Goal: Task Accomplishment & Management: Use online tool/utility

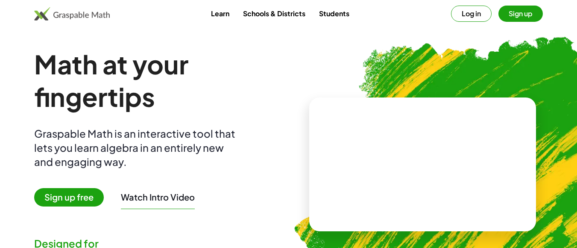
click at [469, 13] on button "Log in" at bounding box center [471, 14] width 41 height 16
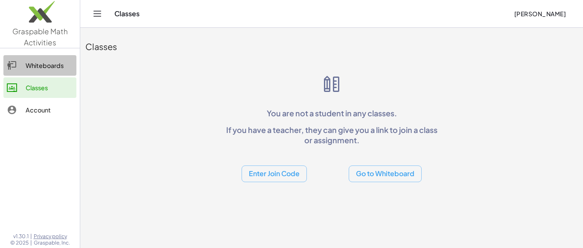
click at [52, 62] on div "Whiteboards" at bounding box center [49, 65] width 47 height 10
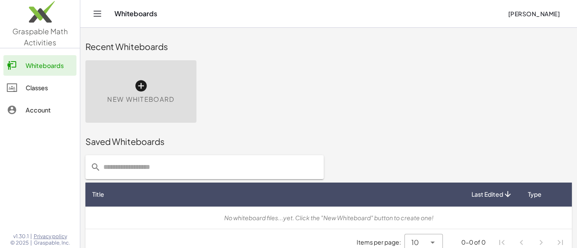
click at [154, 93] on div "New Whiteboard" at bounding box center [140, 91] width 111 height 62
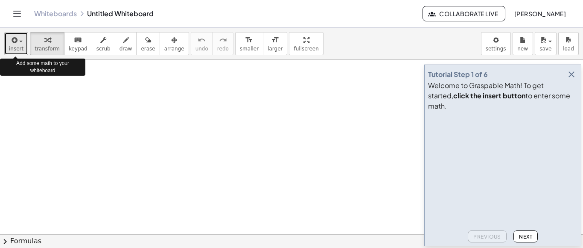
click at [19, 45] on button "insert" at bounding box center [16, 43] width 24 height 23
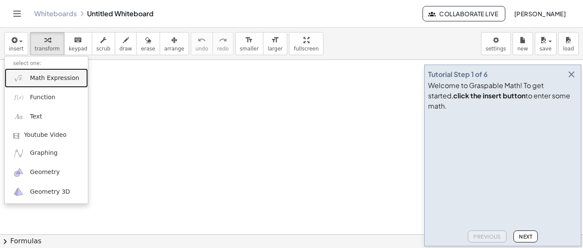
click at [30, 82] on span "Math Expression" at bounding box center [54, 78] width 49 height 9
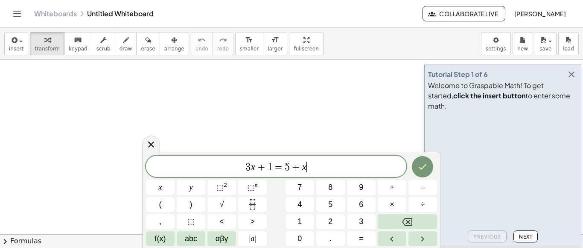
click at [30, 82] on div at bounding box center [291, 234] width 583 height 348
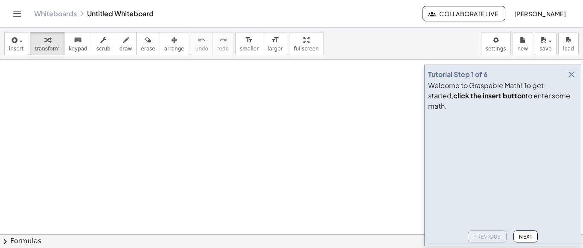
click at [30, 84] on div at bounding box center [291, 234] width 583 height 348
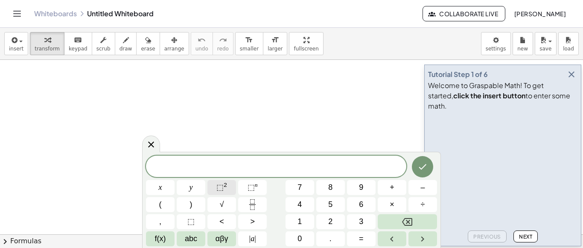
click at [225, 183] on sup "2" at bounding box center [225, 184] width 3 height 6
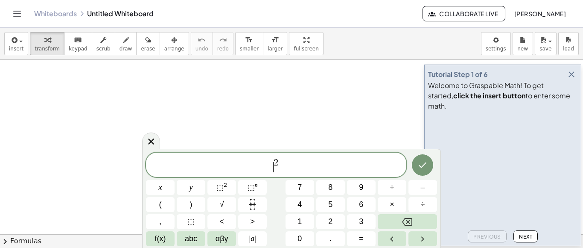
click at [272, 167] on span "​ 2" at bounding box center [276, 165] width 260 height 15
click at [287, 170] on span "x ​ 2" at bounding box center [276, 165] width 260 height 15
click at [421, 190] on span "–" at bounding box center [422, 187] width 4 height 12
click at [365, 189] on button "9" at bounding box center [361, 187] width 29 height 15
click at [418, 170] on button "Done" at bounding box center [422, 164] width 21 height 21
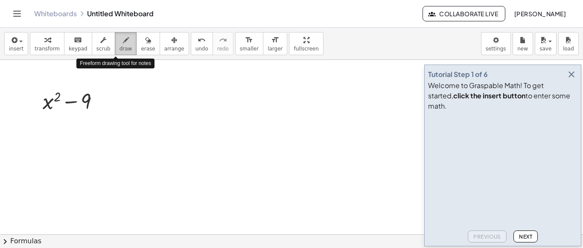
click at [123, 45] on icon "button" at bounding box center [126, 40] width 6 height 10
click at [120, 49] on span "draw" at bounding box center [126, 49] width 13 height 6
click at [86, 104] on div at bounding box center [291, 234] width 583 height 348
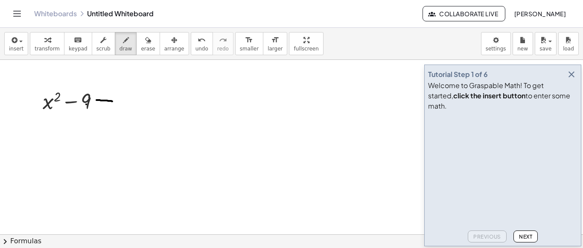
drag, startPoint x: 96, startPoint y: 100, endPoint x: 113, endPoint y: 101, distance: 16.7
click at [113, 101] on div at bounding box center [291, 234] width 583 height 348
drag, startPoint x: 97, startPoint y: 106, endPoint x: 117, endPoint y: 107, distance: 20.5
click at [117, 107] on div at bounding box center [291, 234] width 583 height 348
drag, startPoint x: 143, startPoint y: 76, endPoint x: 141, endPoint y: 80, distance: 4.4
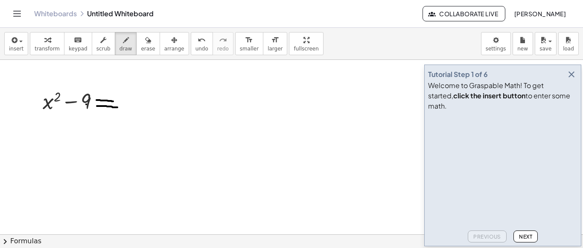
click at [142, 79] on div at bounding box center [291, 234] width 583 height 348
drag, startPoint x: 135, startPoint y: 88, endPoint x: 139, endPoint y: 114, distance: 26.7
click at [139, 114] on div at bounding box center [291, 234] width 583 height 348
drag, startPoint x: 142, startPoint y: 93, endPoint x: 157, endPoint y: 110, distance: 22.7
click at [157, 110] on div at bounding box center [291, 234] width 583 height 348
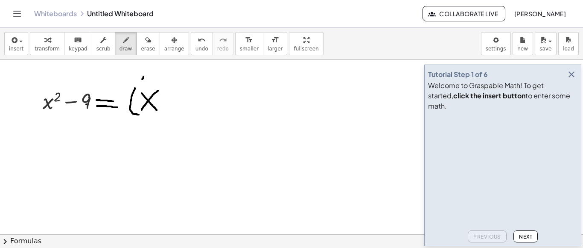
drag, startPoint x: 158, startPoint y: 90, endPoint x: 142, endPoint y: 110, distance: 25.4
click at [142, 110] on div at bounding box center [291, 234] width 583 height 348
drag, startPoint x: 163, startPoint y: 102, endPoint x: 174, endPoint y: 103, distance: 10.3
click at [174, 103] on div at bounding box center [291, 234] width 583 height 348
drag, startPoint x: 176, startPoint y: 93, endPoint x: 176, endPoint y: 114, distance: 20.5
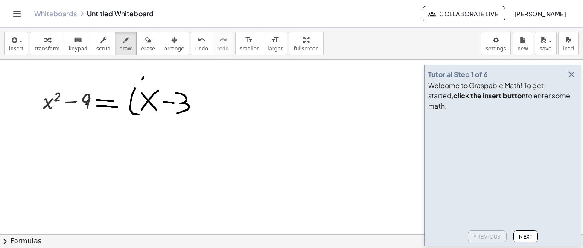
click at [176, 114] on div at bounding box center [291, 234] width 583 height 348
drag, startPoint x: 187, startPoint y: 88, endPoint x: 194, endPoint y: 118, distance: 31.5
click at [194, 118] on div at bounding box center [291, 234] width 583 height 348
drag, startPoint x: 210, startPoint y: 88, endPoint x: 215, endPoint y: 120, distance: 32.8
click at [215, 120] on div at bounding box center [291, 234] width 583 height 348
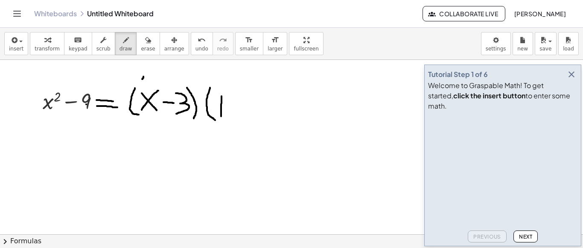
drag, startPoint x: 222, startPoint y: 96, endPoint x: 221, endPoint y: 117, distance: 20.5
click at [221, 117] on div at bounding box center [291, 234] width 583 height 348
drag, startPoint x: 213, startPoint y: 99, endPoint x: 235, endPoint y: 113, distance: 25.3
click at [235, 113] on div at bounding box center [291, 234] width 583 height 348
drag, startPoint x: 239, startPoint y: 105, endPoint x: 270, endPoint y: 108, distance: 30.9
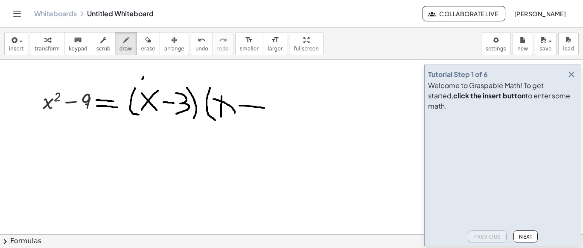
click at [270, 108] on div at bounding box center [291, 234] width 583 height 348
drag, startPoint x: 254, startPoint y: 96, endPoint x: 253, endPoint y: 117, distance: 20.9
click at [253, 117] on div at bounding box center [291, 234] width 583 height 348
drag, startPoint x: 276, startPoint y: 99, endPoint x: 281, endPoint y: 121, distance: 22.7
click at [281, 121] on div at bounding box center [291, 234] width 583 height 348
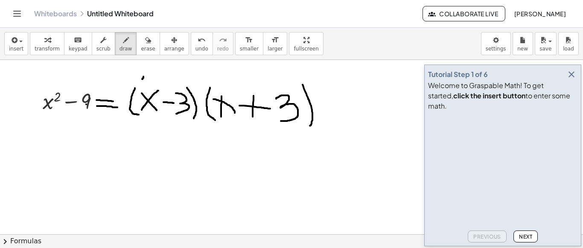
drag, startPoint x: 303, startPoint y: 85, endPoint x: 309, endPoint y: 125, distance: 41.5
click at [309, 125] on div at bounding box center [291, 234] width 583 height 348
drag, startPoint x: 47, startPoint y: 112, endPoint x: 46, endPoint y: 128, distance: 16.3
click at [46, 128] on div at bounding box center [291, 234] width 583 height 348
drag, startPoint x: 49, startPoint y: 134, endPoint x: 35, endPoint y: 143, distance: 16.3
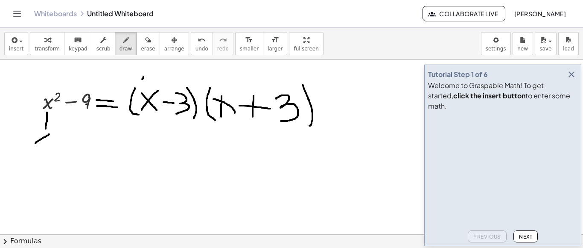
click at [35, 143] on div at bounding box center [291, 234] width 583 height 348
drag, startPoint x: 35, startPoint y: 134, endPoint x: 48, endPoint y: 145, distance: 17.6
click at [48, 145] on div at bounding box center [291, 234] width 583 height 348
drag, startPoint x: 84, startPoint y: 113, endPoint x: 85, endPoint y: 129, distance: 16.2
click at [85, 129] on div at bounding box center [291, 234] width 583 height 348
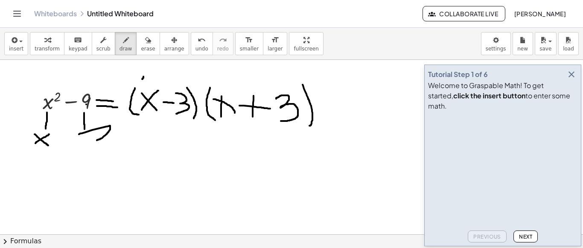
drag, startPoint x: 79, startPoint y: 134, endPoint x: 96, endPoint y: 140, distance: 18.1
click at [96, 140] on div at bounding box center [291, 234] width 583 height 348
click at [136, 53] on button "erase" at bounding box center [147, 43] width 23 height 23
click at [105, 133] on div at bounding box center [291, 234] width 583 height 348
click at [82, 131] on div at bounding box center [291, 234] width 583 height 348
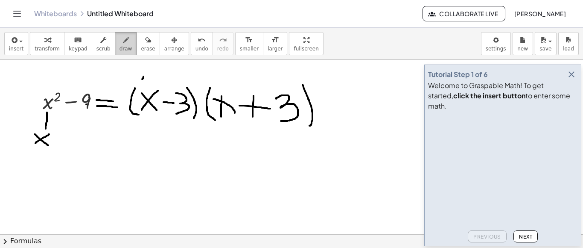
click at [121, 49] on button "draw" at bounding box center [126, 43] width 22 height 23
drag, startPoint x: 85, startPoint y: 111, endPoint x: 86, endPoint y: 125, distance: 14.1
click at [86, 125] on div at bounding box center [291, 234] width 583 height 348
drag, startPoint x: 81, startPoint y: 136, endPoint x: 81, endPoint y: 152, distance: 15.8
click at [81, 152] on div at bounding box center [291, 234] width 583 height 348
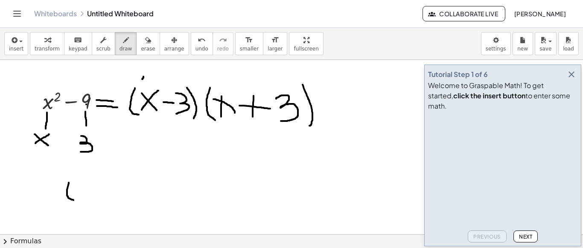
drag, startPoint x: 69, startPoint y: 182, endPoint x: 74, endPoint y: 200, distance: 18.8
click at [74, 200] on div at bounding box center [291, 234] width 583 height 348
drag, startPoint x: 80, startPoint y: 187, endPoint x: 77, endPoint y: 199, distance: 12.3
click at [77, 199] on div at bounding box center [291, 234] width 583 height 348
drag, startPoint x: 73, startPoint y: 187, endPoint x: 87, endPoint y: 200, distance: 18.4
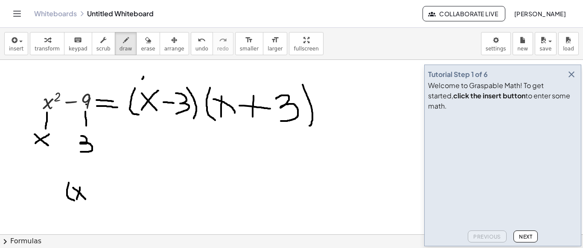
click at [87, 200] on div at bounding box center [291, 234] width 583 height 348
drag, startPoint x: 87, startPoint y: 191, endPoint x: 101, endPoint y: 194, distance: 14.0
click at [101, 194] on div at bounding box center [291, 234] width 583 height 348
drag, startPoint x: 103, startPoint y: 186, endPoint x: 105, endPoint y: 203, distance: 16.8
click at [105, 203] on div at bounding box center [291, 234] width 583 height 348
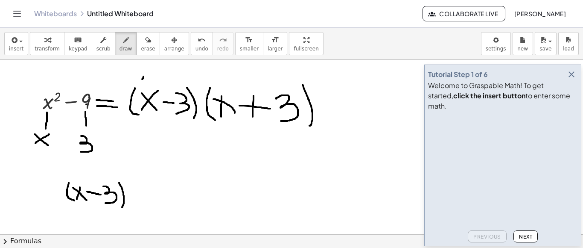
drag, startPoint x: 119, startPoint y: 182, endPoint x: 122, endPoint y: 208, distance: 25.7
click at [122, 208] on div at bounding box center [291, 234] width 583 height 348
drag, startPoint x: 140, startPoint y: 178, endPoint x: 147, endPoint y: 209, distance: 31.2
click at [147, 209] on div at bounding box center [291, 234] width 583 height 348
drag, startPoint x: 155, startPoint y: 185, endPoint x: 148, endPoint y: 204, distance: 20.4
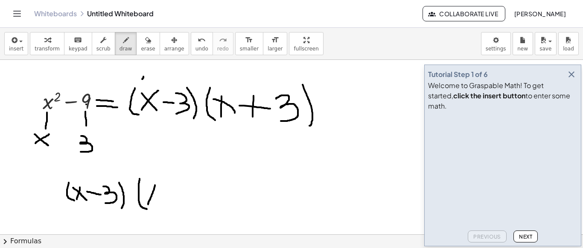
click at [148, 204] on div at bounding box center [291, 234] width 583 height 348
drag, startPoint x: 144, startPoint y: 187, endPoint x: 163, endPoint y: 203, distance: 24.5
click at [163, 203] on div at bounding box center [291, 234] width 583 height 348
drag, startPoint x: 169, startPoint y: 192, endPoint x: 187, endPoint y: 193, distance: 18.4
click at [187, 193] on div at bounding box center [291, 234] width 583 height 348
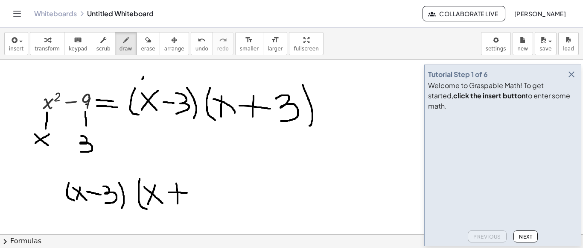
drag, startPoint x: 176, startPoint y: 183, endPoint x: 178, endPoint y: 204, distance: 21.0
click at [178, 204] on div at bounding box center [291, 234] width 583 height 348
drag, startPoint x: 193, startPoint y: 184, endPoint x: 191, endPoint y: 201, distance: 16.3
click at [191, 201] on div at bounding box center [291, 234] width 583 height 348
click at [569, 79] on icon "button" at bounding box center [571, 74] width 10 height 10
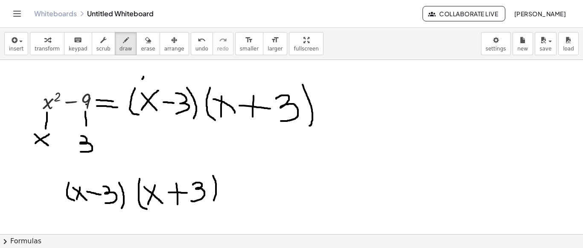
drag, startPoint x: 213, startPoint y: 175, endPoint x: 213, endPoint y: 203, distance: 27.7
click at [213, 203] on div at bounding box center [291, 234] width 583 height 348
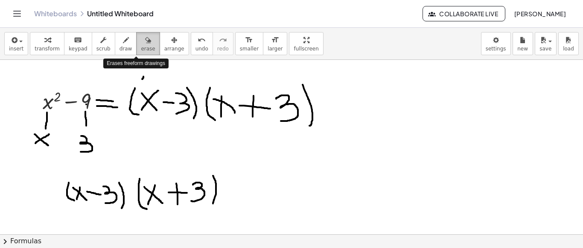
click at [145, 37] on icon "button" at bounding box center [148, 40] width 6 height 10
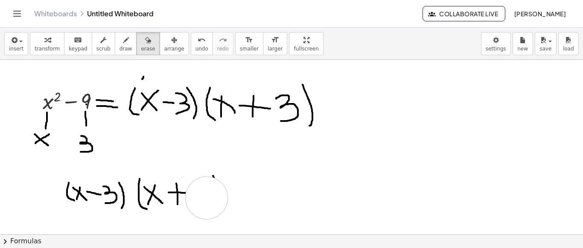
click at [207, 198] on div at bounding box center [291, 234] width 583 height 348
click at [153, 192] on div at bounding box center [291, 234] width 583 height 348
click at [122, 195] on div at bounding box center [291, 234] width 583 height 348
click at [70, 195] on div at bounding box center [291, 234] width 583 height 348
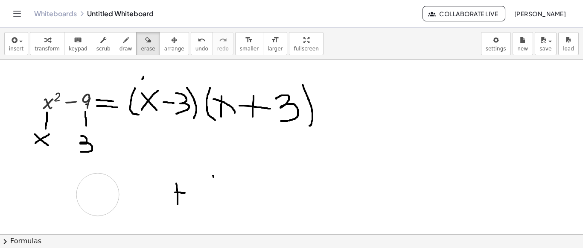
click at [98, 194] on div at bounding box center [291, 234] width 583 height 348
click at [172, 197] on div at bounding box center [291, 234] width 583 height 348
click at [213, 178] on div at bounding box center [291, 234] width 583 height 348
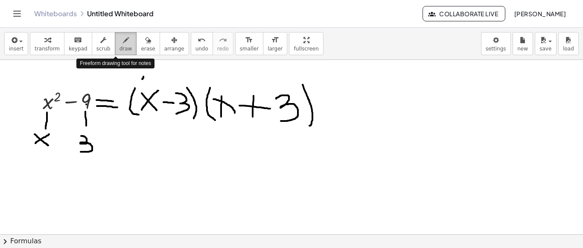
click at [115, 46] on button "draw" at bounding box center [126, 43] width 22 height 23
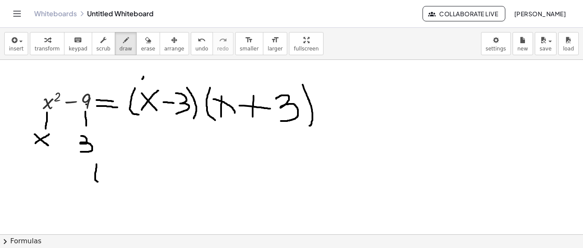
drag, startPoint x: 96, startPoint y: 164, endPoint x: 99, endPoint y: 182, distance: 18.2
click at [99, 182] on div at bounding box center [291, 234] width 583 height 348
drag, startPoint x: 108, startPoint y: 168, endPoint x: 103, endPoint y: 179, distance: 12.4
click at [103, 179] on div at bounding box center [291, 234] width 583 height 348
drag, startPoint x: 101, startPoint y: 169, endPoint x: 113, endPoint y: 178, distance: 14.7
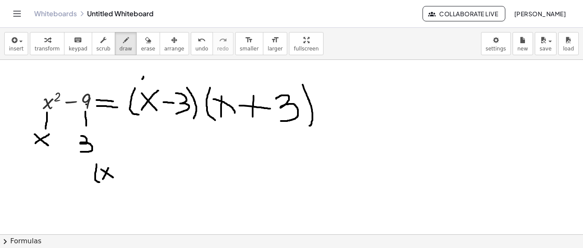
click at [113, 178] on div at bounding box center [291, 234] width 583 height 348
drag, startPoint x: 116, startPoint y: 171, endPoint x: 123, endPoint y: 171, distance: 6.4
click at [123, 171] on div at bounding box center [291, 234] width 583 height 348
drag, startPoint x: 125, startPoint y: 165, endPoint x: 128, endPoint y: 171, distance: 6.9
click at [128, 171] on div at bounding box center [291, 234] width 583 height 348
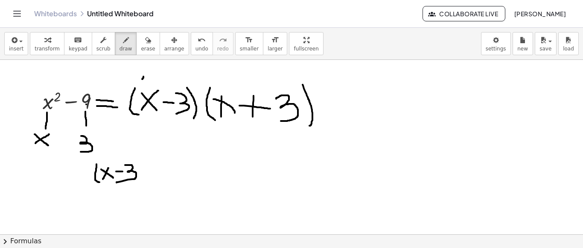
drag, startPoint x: 128, startPoint y: 171, endPoint x: 117, endPoint y: 183, distance: 16.9
click at [117, 183] on div at bounding box center [291, 234] width 583 height 348
drag, startPoint x: 138, startPoint y: 158, endPoint x: 144, endPoint y: 181, distance: 23.8
click at [144, 181] on div at bounding box center [291, 234] width 583 height 348
drag, startPoint x: 152, startPoint y: 157, endPoint x: 159, endPoint y: 181, distance: 25.6
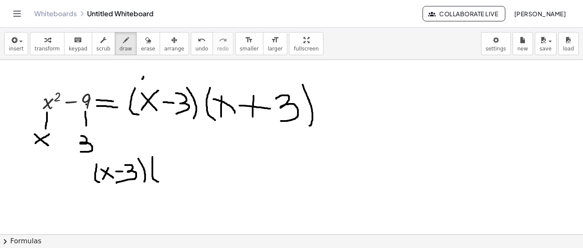
click at [159, 181] on div at bounding box center [291, 234] width 583 height 348
drag, startPoint x: 172, startPoint y: 159, endPoint x: 163, endPoint y: 178, distance: 20.8
click at [163, 178] on div at bounding box center [291, 234] width 583 height 348
drag, startPoint x: 158, startPoint y: 163, endPoint x: 178, endPoint y: 177, distance: 24.8
click at [178, 177] on div at bounding box center [291, 234] width 583 height 348
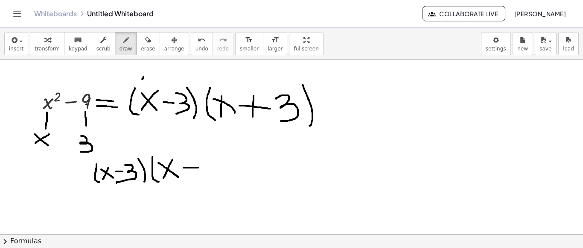
drag, startPoint x: 184, startPoint y: 167, endPoint x: 198, endPoint y: 167, distance: 14.5
click at [198, 167] on div at bounding box center [291, 234] width 583 height 348
drag, startPoint x: 187, startPoint y: 158, endPoint x: 190, endPoint y: 175, distance: 17.8
click at [190, 175] on div at bounding box center [291, 234] width 583 height 348
drag, startPoint x: 200, startPoint y: 159, endPoint x: 206, endPoint y: 165, distance: 8.2
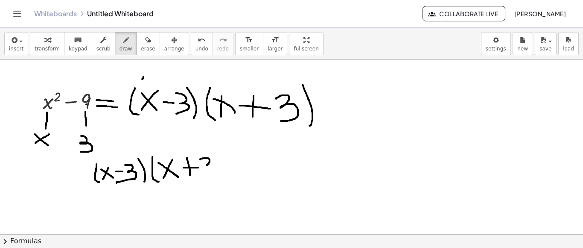
click at [206, 165] on div at bounding box center [291, 234] width 583 height 348
drag, startPoint x: 206, startPoint y: 164, endPoint x: 206, endPoint y: 172, distance: 8.1
click at [206, 172] on div at bounding box center [291, 234] width 583 height 348
drag, startPoint x: 221, startPoint y: 150, endPoint x: 224, endPoint y: 172, distance: 21.6
click at [224, 172] on div at bounding box center [291, 234] width 583 height 348
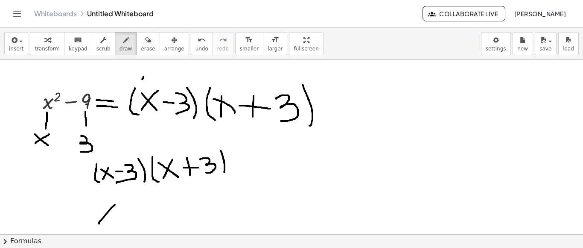
drag, startPoint x: 115, startPoint y: 204, endPoint x: 99, endPoint y: 223, distance: 24.5
click at [99, 223] on div at bounding box center [291, 234] width 583 height 348
drag, startPoint x: 99, startPoint y: 209, endPoint x: 111, endPoint y: 220, distance: 16.3
click at [111, 220] on div at bounding box center [291, 234] width 583 height 348
drag, startPoint x: 114, startPoint y: 197, endPoint x: 121, endPoint y: 200, distance: 7.6
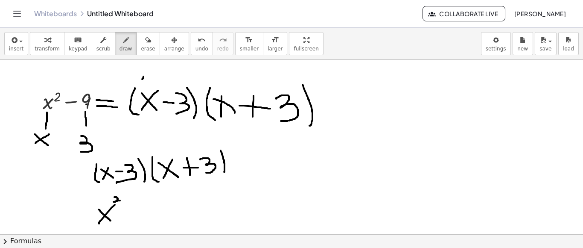
click at [121, 200] on div at bounding box center [291, 234] width 583 height 348
drag, startPoint x: 123, startPoint y: 211, endPoint x: 138, endPoint y: 209, distance: 15.5
click at [138, 209] on div at bounding box center [291, 234] width 583 height 348
drag, startPoint x: 129, startPoint y: 201, endPoint x: 130, endPoint y: 218, distance: 17.1
click at [130, 218] on div at bounding box center [291, 234] width 583 height 348
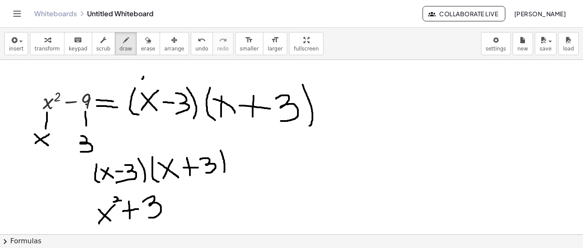
drag, startPoint x: 143, startPoint y: 201, endPoint x: 149, endPoint y: 217, distance: 16.7
click at [149, 217] on div at bounding box center [291, 234] width 583 height 348
drag, startPoint x: 170, startPoint y: 198, endPoint x: 166, endPoint y: 214, distance: 16.4
click at [166, 214] on div at bounding box center [291, 234] width 583 height 348
drag, startPoint x: 163, startPoint y: 200, endPoint x: 175, endPoint y: 218, distance: 21.5
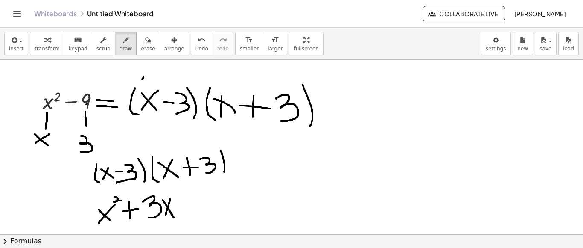
click at [175, 218] on div at bounding box center [291, 234] width 583 height 348
drag, startPoint x: 179, startPoint y: 209, endPoint x: 190, endPoint y: 210, distance: 11.1
click at [190, 210] on div at bounding box center [291, 234] width 583 height 348
drag, startPoint x: 192, startPoint y: 202, endPoint x: 197, endPoint y: 219, distance: 17.3
click at [197, 219] on div at bounding box center [291, 234] width 583 height 348
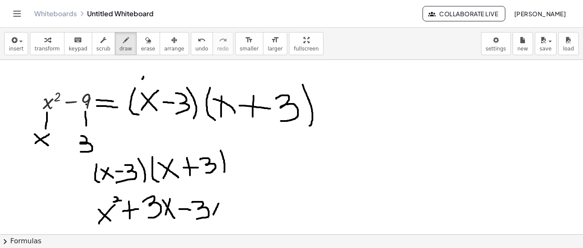
drag, startPoint x: 219, startPoint y: 203, endPoint x: 213, endPoint y: 215, distance: 13.2
click at [213, 215] on div at bounding box center [291, 234] width 583 height 348
drag, startPoint x: 209, startPoint y: 203, endPoint x: 225, endPoint y: 217, distance: 21.2
click at [225, 217] on div at bounding box center [291, 234] width 583 height 348
drag, startPoint x: 228, startPoint y: 210, endPoint x: 237, endPoint y: 210, distance: 9.8
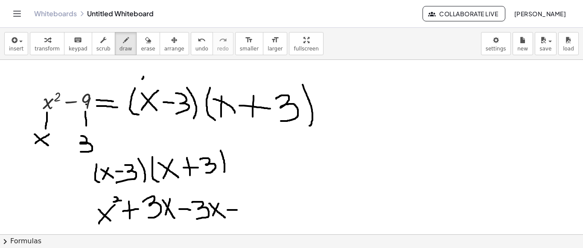
click at [237, 210] on div at bounding box center [291, 234] width 583 height 348
click at [242, 194] on div at bounding box center [291, 234] width 583 height 348
drag, startPoint x: 242, startPoint y: 194, endPoint x: 247, endPoint y: 205, distance: 12.3
click at [247, 205] on div at bounding box center [291, 234] width 583 height 348
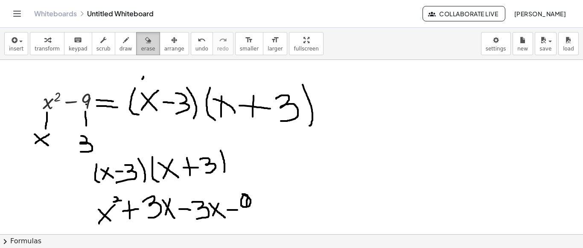
click at [143, 38] on button "erase" at bounding box center [147, 43] width 23 height 23
click at [242, 201] on div at bounding box center [291, 234] width 583 height 348
click at [123, 43] on button "draw" at bounding box center [126, 43] width 22 height 23
drag, startPoint x: 231, startPoint y: 208, endPoint x: 243, endPoint y: 207, distance: 12.0
click at [243, 207] on div at bounding box center [291, 234] width 583 height 348
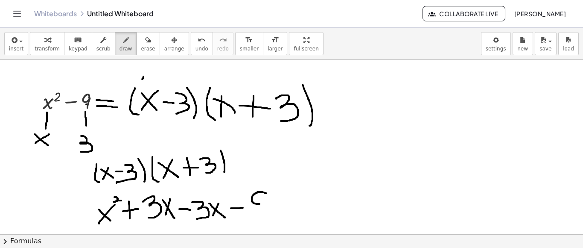
drag, startPoint x: 266, startPoint y: 193, endPoint x: 261, endPoint y: 204, distance: 12.0
click at [260, 204] on div at bounding box center [291, 234] width 583 height 348
drag, startPoint x: 267, startPoint y: 194, endPoint x: 262, endPoint y: 204, distance: 11.1
click at [262, 204] on div at bounding box center [291, 234] width 583 height 348
drag, startPoint x: 267, startPoint y: 193, endPoint x: 266, endPoint y: 218, distance: 24.3
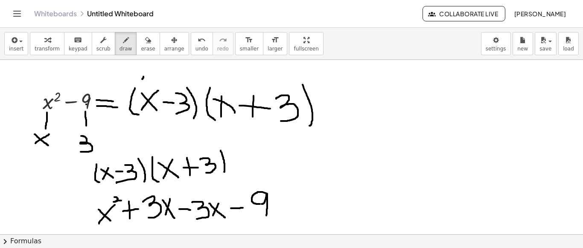
click at [266, 218] on div at bounding box center [291, 234] width 583 height 348
click at [120, 42] on div "button" at bounding box center [126, 40] width 13 height 10
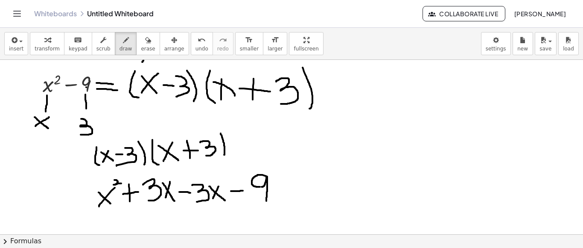
drag, startPoint x: 119, startPoint y: 219, endPoint x: 116, endPoint y: 231, distance: 12.7
drag, startPoint x: 116, startPoint y: 231, endPoint x: 123, endPoint y: 50, distance: 181.5
click at [123, 50] on button "draw" at bounding box center [126, 43] width 22 height 23
drag, startPoint x: 136, startPoint y: 212, endPoint x: 139, endPoint y: 233, distance: 20.7
click at [139, 233] on div at bounding box center [291, 217] width 583 height 348
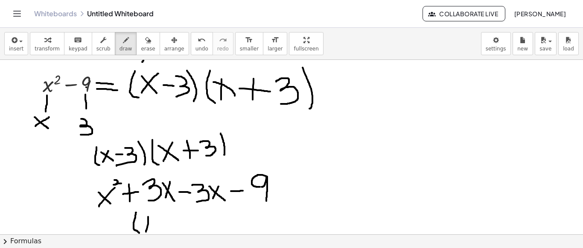
drag, startPoint x: 148, startPoint y: 216, endPoint x: 146, endPoint y: 232, distance: 15.9
click at [146, 232] on div at bounding box center [291, 217] width 583 height 348
drag, startPoint x: 143, startPoint y: 219, endPoint x: 156, endPoint y: 228, distance: 16.6
click at [156, 228] on div at bounding box center [291, 217] width 583 height 348
drag, startPoint x: 149, startPoint y: 209, endPoint x: 160, endPoint y: 214, distance: 12.6
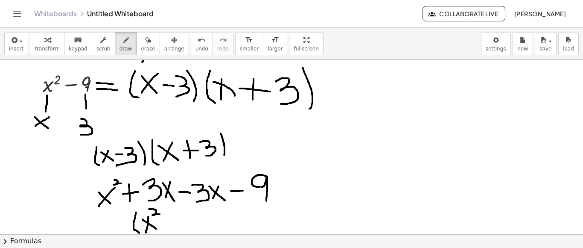
click at [160, 214] on div at bounding box center [291, 217] width 583 height 348
drag, startPoint x: 170, startPoint y: 223, endPoint x: 177, endPoint y: 223, distance: 7.3
click at [177, 223] on div at bounding box center [291, 217] width 583 height 348
drag, startPoint x: 189, startPoint y: 211, endPoint x: 195, endPoint y: 230, distance: 20.1
click at [195, 230] on div at bounding box center [291, 217] width 583 height 348
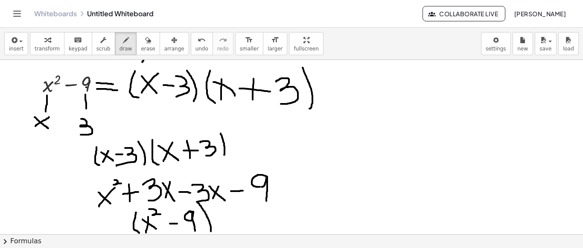
drag, startPoint x: 198, startPoint y: 202, endPoint x: 210, endPoint y: 233, distance: 32.6
click at [210, 233] on div at bounding box center [291, 217] width 583 height 348
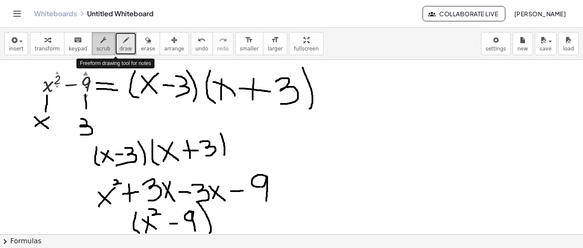
drag, startPoint x: 115, startPoint y: 44, endPoint x: 86, endPoint y: 33, distance: 30.4
click at [92, 33] on button "scrub" at bounding box center [103, 43] width 23 height 23
click at [123, 41] on icon "button" at bounding box center [126, 40] width 6 height 10
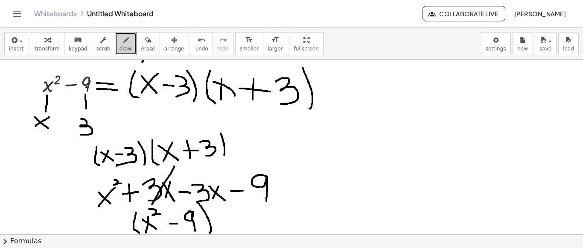
drag, startPoint x: 174, startPoint y: 166, endPoint x: 151, endPoint y: 206, distance: 46.5
click at [151, 206] on div at bounding box center [291, 217] width 583 height 348
drag, startPoint x: 216, startPoint y: 174, endPoint x: 203, endPoint y: 203, distance: 31.7
click at [203, 203] on div at bounding box center [291, 217] width 583 height 348
click at [23, 41] on button "insert" at bounding box center [16, 43] width 24 height 23
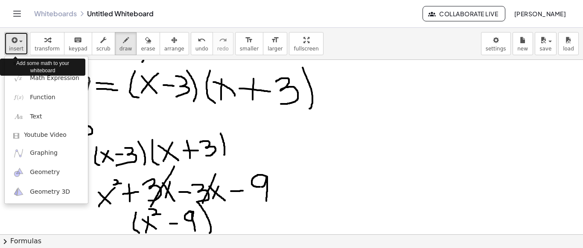
click at [23, 41] on button "insert" at bounding box center [16, 43] width 24 height 23
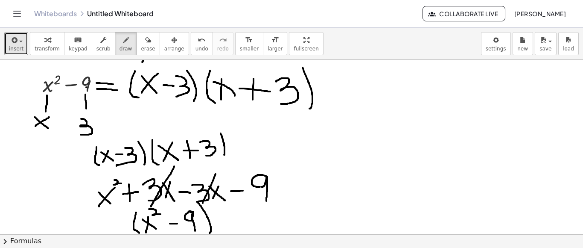
scroll to position [169, 0]
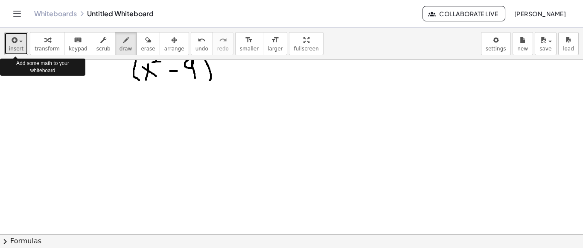
click at [10, 40] on icon "button" at bounding box center [14, 40] width 8 height 10
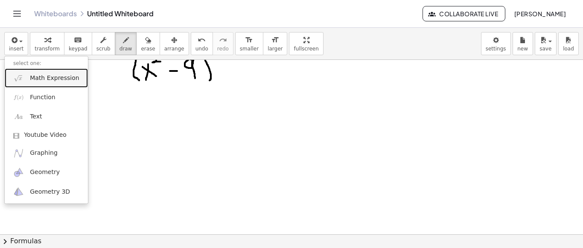
click at [37, 77] on span "Math Expression" at bounding box center [54, 78] width 49 height 9
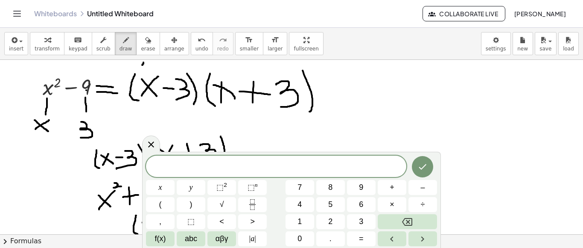
scroll to position [0, 0]
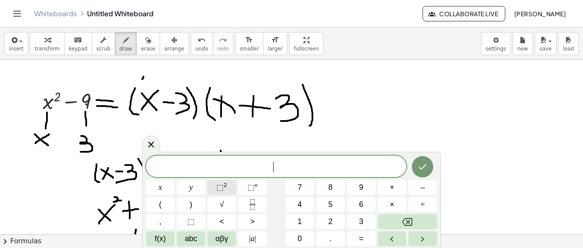
click at [230, 185] on button "⬚ 2" at bounding box center [221, 187] width 29 height 15
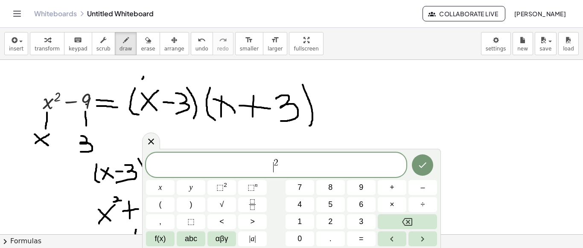
click at [271, 166] on span "​ 2" at bounding box center [276, 165] width 260 height 15
click at [288, 167] on span "x 2 ​" at bounding box center [276, 165] width 260 height 15
click at [430, 161] on button "Done" at bounding box center [422, 164] width 21 height 21
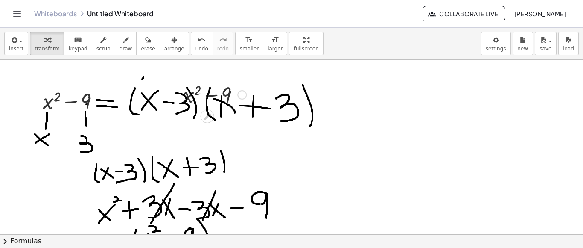
click at [207, 90] on div at bounding box center [215, 93] width 72 height 29
click at [246, 93] on div at bounding box center [241, 94] width 9 height 9
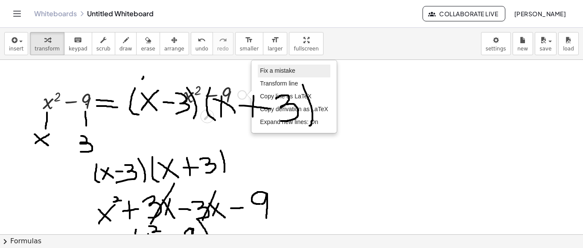
click at [267, 76] on li "Fix a mistake" at bounding box center [294, 70] width 73 height 13
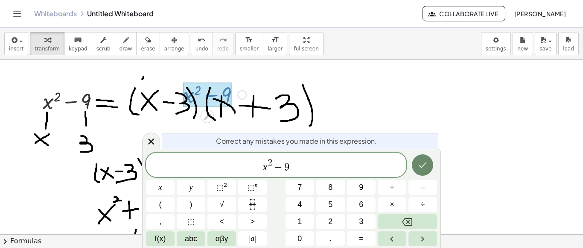
click at [420, 171] on button "Done" at bounding box center [422, 164] width 21 height 21
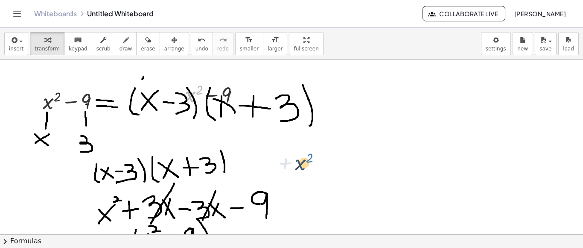
drag, startPoint x: 199, startPoint y: 94, endPoint x: 309, endPoint y: 160, distance: 128.6
click at [309, 160] on div "+ x 2 − 9 2 + x + x 2 − 9 Fix a mistake Transform line Copy line as LaTeX Copy …" at bounding box center [291, 234] width 583 height 348
drag, startPoint x: 233, startPoint y: 94, endPoint x: 242, endPoint y: 94, distance: 9.0
click at [242, 94] on div at bounding box center [215, 93] width 72 height 29
click at [242, 94] on div "Fix a mistake Transform line Copy line as LaTeX Copy derivation as LaTeX Expand…" at bounding box center [241, 94] width 9 height 9
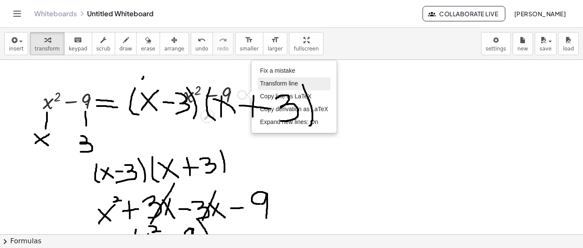
click at [266, 86] on span "Transform line" at bounding box center [279, 83] width 38 height 7
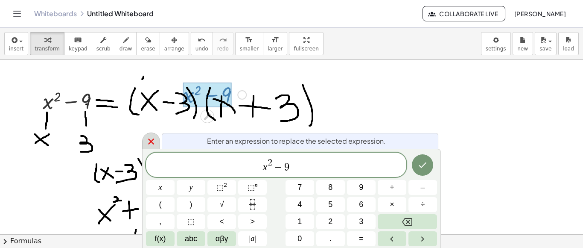
click at [149, 141] on icon at bounding box center [151, 141] width 10 height 10
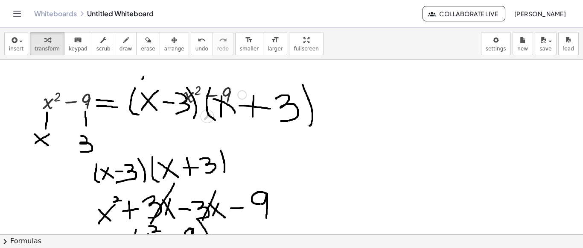
click at [177, 169] on div at bounding box center [291, 234] width 583 height 348
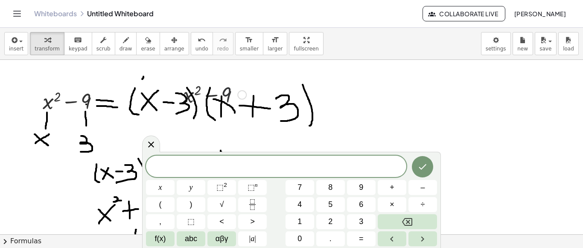
click at [233, 103] on div at bounding box center [215, 93] width 72 height 29
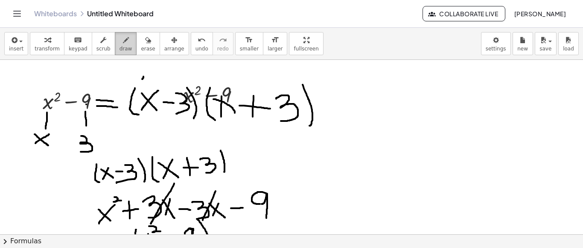
click at [124, 41] on button "draw" at bounding box center [126, 43] width 22 height 23
click at [181, 103] on div at bounding box center [291, 234] width 583 height 348
click at [143, 41] on button "erase" at bounding box center [147, 43] width 23 height 23
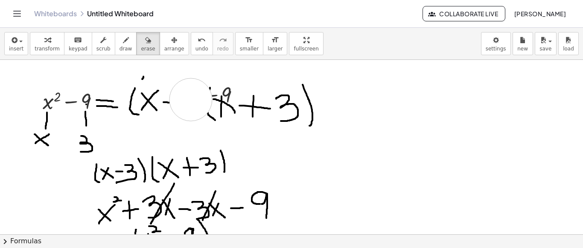
click at [191, 99] on div at bounding box center [291, 234] width 583 height 348
click at [152, 101] on div at bounding box center [291, 234] width 583 height 348
click at [135, 109] on div at bounding box center [291, 234] width 583 height 348
click at [140, 81] on div at bounding box center [291, 234] width 583 height 348
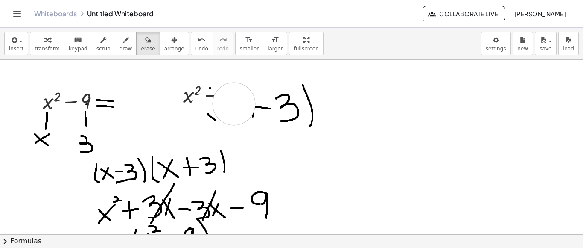
click at [234, 104] on div at bounding box center [291, 234] width 583 height 348
click at [217, 100] on div at bounding box center [291, 234] width 583 height 348
click at [263, 111] on div at bounding box center [291, 234] width 583 height 348
click at [285, 102] on div at bounding box center [291, 234] width 583 height 348
click at [303, 90] on div at bounding box center [291, 234] width 583 height 348
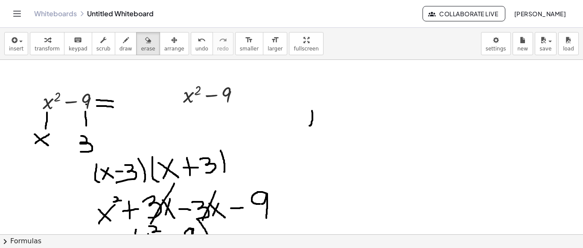
click at [310, 113] on div at bounding box center [291, 234] width 583 height 348
click at [101, 165] on div at bounding box center [291, 234] width 583 height 348
click at [125, 171] on div at bounding box center [291, 234] width 583 height 348
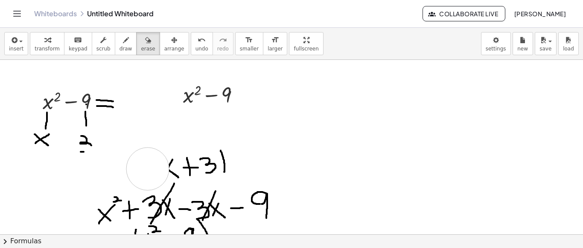
click at [148, 169] on div at bounding box center [291, 234] width 583 height 348
click at [170, 166] on div at bounding box center [291, 234] width 583 height 348
click at [188, 167] on div at bounding box center [291, 234] width 583 height 348
click at [223, 162] on div at bounding box center [291, 234] width 583 height 348
click at [100, 216] on div at bounding box center [291, 234] width 583 height 348
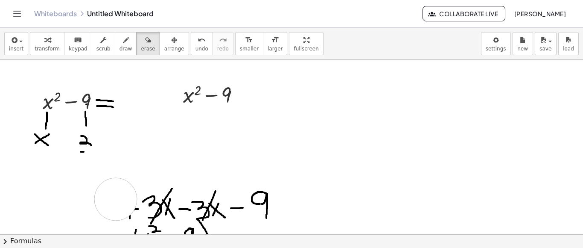
click at [116, 199] on div at bounding box center [291, 234] width 583 height 348
click at [126, 212] on div at bounding box center [291, 234] width 583 height 348
click at [151, 211] on div at bounding box center [291, 234] width 583 height 348
click at [165, 196] on div at bounding box center [291, 234] width 583 height 348
click at [172, 213] on div at bounding box center [291, 234] width 583 height 348
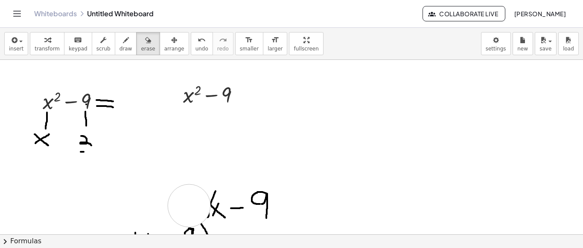
click at [189, 205] on div at bounding box center [291, 234] width 583 height 348
click at [89, 112] on div at bounding box center [291, 234] width 583 height 348
click at [104, 105] on div at bounding box center [291, 234] width 583 height 348
click at [36, 135] on div at bounding box center [291, 234] width 583 height 348
click at [44, 116] on div at bounding box center [291, 234] width 583 height 348
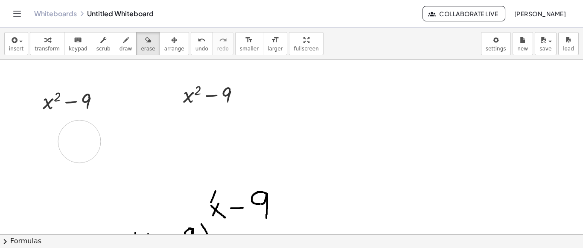
click at [79, 141] on div at bounding box center [291, 234] width 583 height 348
click at [257, 207] on div at bounding box center [291, 234] width 583 height 348
click at [228, 209] on div at bounding box center [291, 234] width 583 height 348
click at [206, 225] on div at bounding box center [291, 234] width 583 height 348
click at [180, 232] on div at bounding box center [291, 234] width 583 height 348
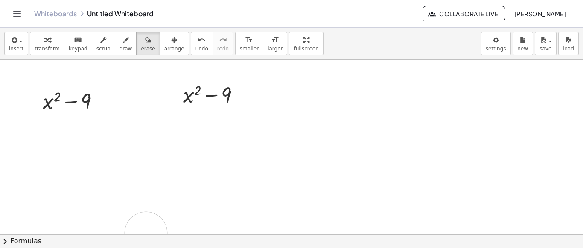
click at [146, 233] on div at bounding box center [291, 234] width 583 height 348
click at [230, 93] on div at bounding box center [291, 234] width 583 height 348
click at [230, 159] on div at bounding box center [291, 234] width 583 height 348
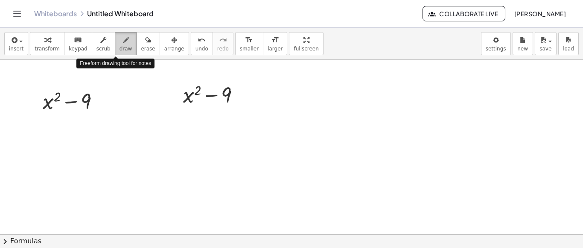
click at [120, 49] on span "draw" at bounding box center [126, 49] width 13 height 6
click at [87, 96] on div at bounding box center [291, 234] width 583 height 348
click at [123, 39] on icon "button" at bounding box center [126, 40] width 6 height 10
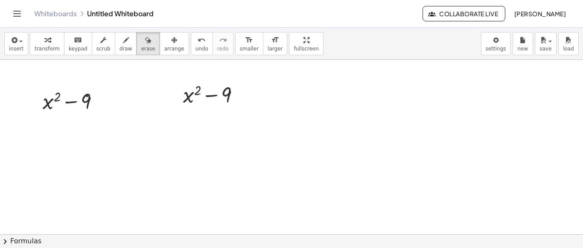
drag, startPoint x: 134, startPoint y: 40, endPoint x: 89, endPoint y: 96, distance: 71.9
click at [89, 96] on div "insert select one: Math Expression Function Text Youtube Video Graphing Geometr…" at bounding box center [291, 138] width 583 height 220
click at [89, 96] on div at bounding box center [291, 234] width 583 height 348
click at [21, 46] on span "insert" at bounding box center [16, 49] width 15 height 6
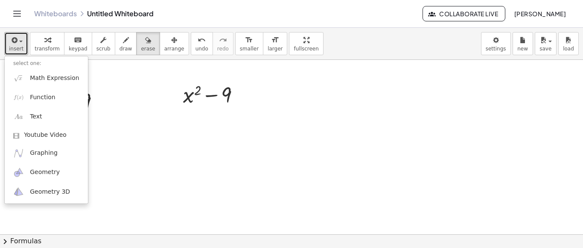
click at [197, 99] on div at bounding box center [291, 234] width 583 height 348
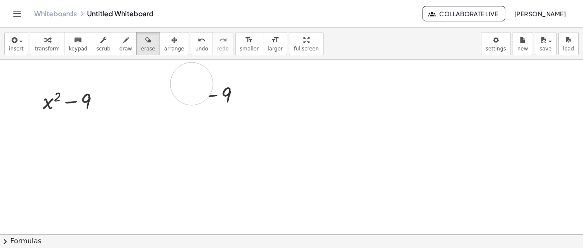
drag, startPoint x: 214, startPoint y: 101, endPoint x: 192, endPoint y: 84, distance: 28.3
click at [192, 84] on div at bounding box center [291, 234] width 583 height 348
click at [55, 51] on button "transform" at bounding box center [47, 43] width 35 height 23
click at [245, 93] on div "Fix a mistake Transform line Copy line as LaTeX Copy derivation as LaTeX Expand…" at bounding box center [241, 94] width 9 height 9
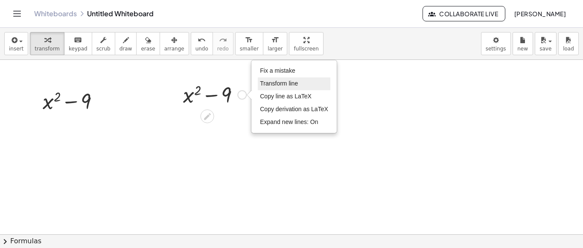
click at [263, 86] on span "Transform line" at bounding box center [279, 83] width 38 height 7
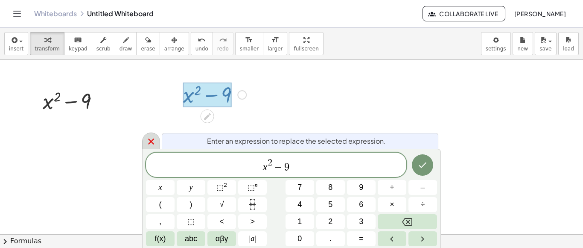
click at [153, 138] on icon at bounding box center [151, 141] width 10 height 10
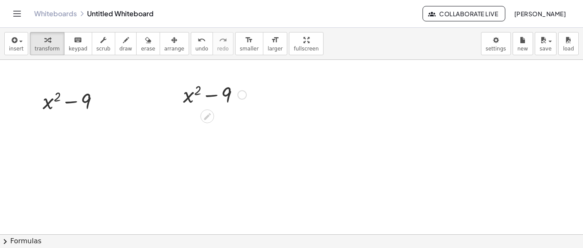
click at [240, 95] on div "Fix a mistake Transform line Copy line as LaTeX Copy derivation as LaTeX Expand…" at bounding box center [241, 94] width 9 height 9
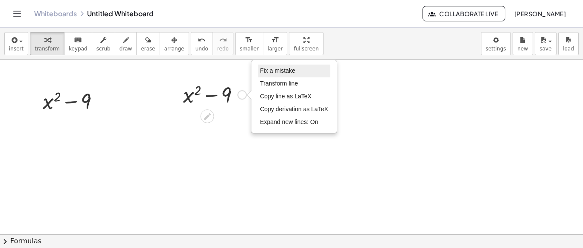
click at [260, 73] on li "Fix a mistake" at bounding box center [294, 70] width 73 height 13
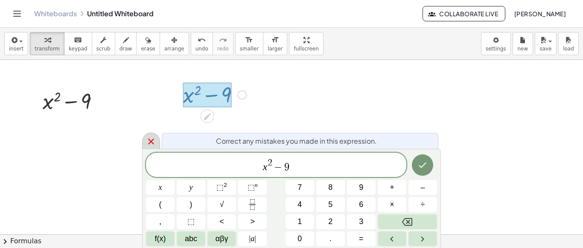
click at [154, 139] on icon at bounding box center [151, 141] width 6 height 6
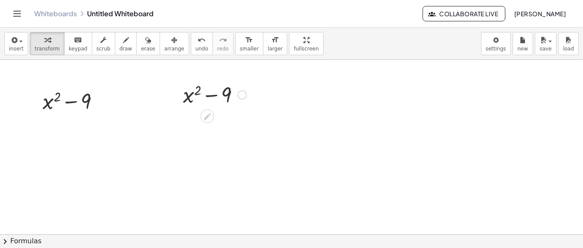
click at [243, 98] on div "Fix a mistake Transform line Copy line as LaTeX Copy derivation as LaTeX Expand…" at bounding box center [241, 94] width 9 height 9
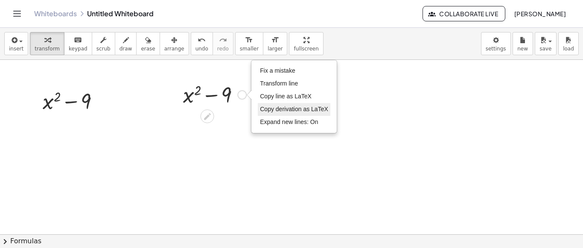
click at [258, 109] on li "Copy derivation as LaTeX" at bounding box center [294, 109] width 73 height 13
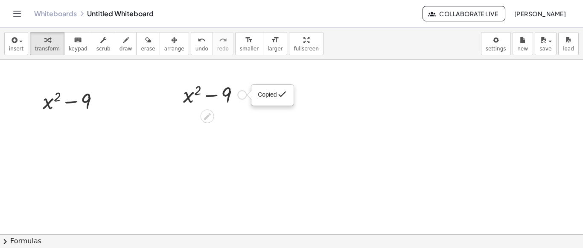
click at [244, 93] on div "Copied done" at bounding box center [241, 94] width 9 height 9
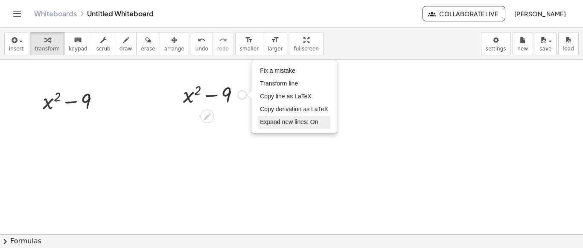
click at [273, 123] on span "Expand new lines: On" at bounding box center [289, 121] width 58 height 7
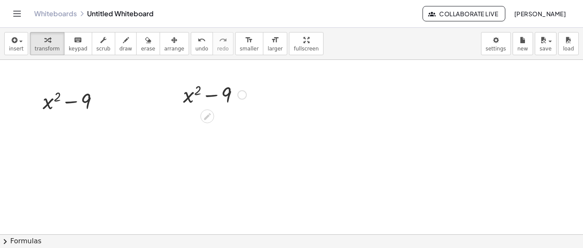
click at [239, 95] on div "Fix a mistake Transform line Copy line as LaTeX Copy derivation as LaTeX Expand…" at bounding box center [241, 94] width 9 height 9
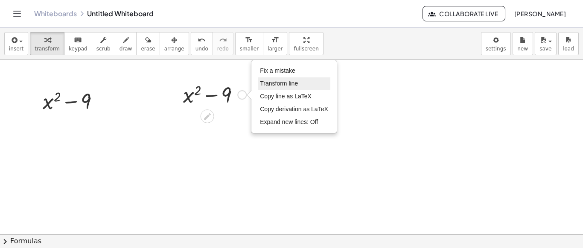
click at [275, 86] on span "Transform line" at bounding box center [279, 83] width 38 height 7
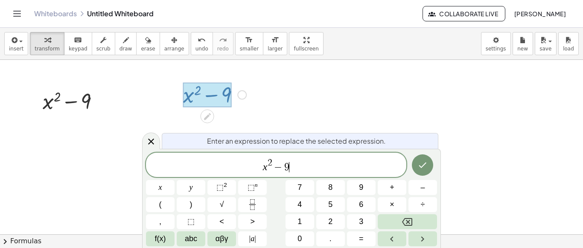
click at [298, 157] on div "x 2 − 9 ​" at bounding box center [276, 164] width 260 height 24
click at [347, 127] on div at bounding box center [291, 234] width 583 height 348
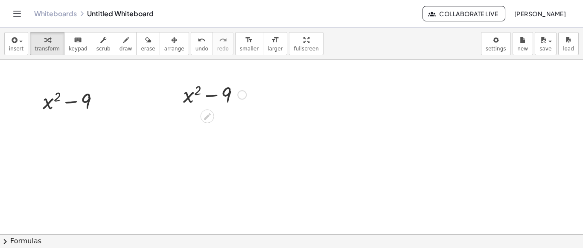
click at [229, 93] on div at bounding box center [215, 93] width 72 height 29
click at [230, 93] on div at bounding box center [215, 93] width 72 height 29
click at [240, 96] on div "Fix a mistake Transform line Copy line as LaTeX Copy derivation as LaTeX Expand…" at bounding box center [241, 94] width 9 height 9
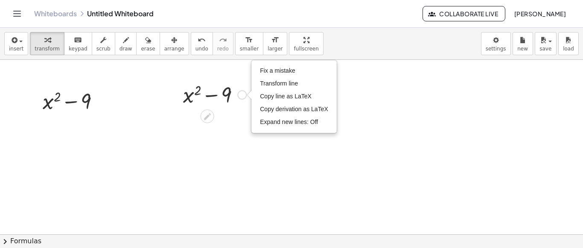
click at [241, 96] on div "Fix a mistake Transform line Copy line as LaTeX Copy derivation as LaTeX Expand…" at bounding box center [241, 94] width 9 height 9
click at [270, 75] on li "Fix a mistake" at bounding box center [294, 70] width 73 height 13
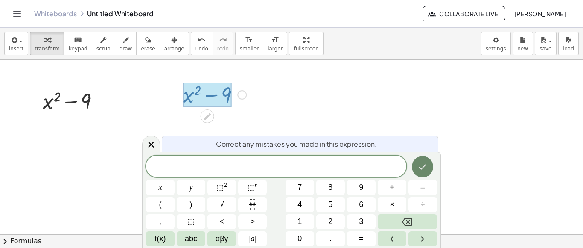
click at [420, 160] on button "Done" at bounding box center [422, 166] width 21 height 21
click at [155, 143] on icon at bounding box center [151, 144] width 10 height 10
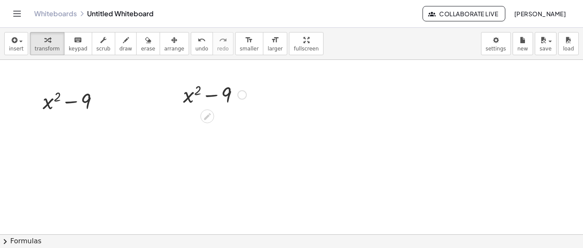
click at [217, 89] on div at bounding box center [215, 93] width 72 height 29
click at [73, 111] on div at bounding box center [74, 100] width 72 height 29
click at [99, 103] on div at bounding box center [101, 100] width 9 height 9
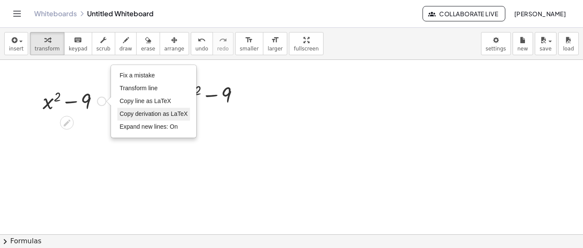
click at [146, 116] on span "Copy derivation as LaTeX" at bounding box center [154, 113] width 68 height 7
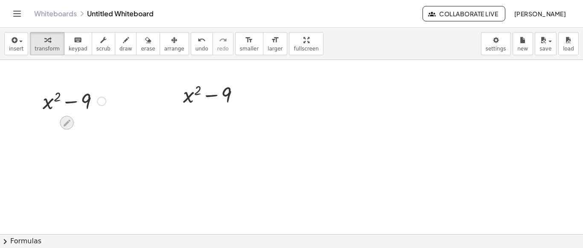
click at [68, 120] on icon at bounding box center [67, 122] width 7 height 7
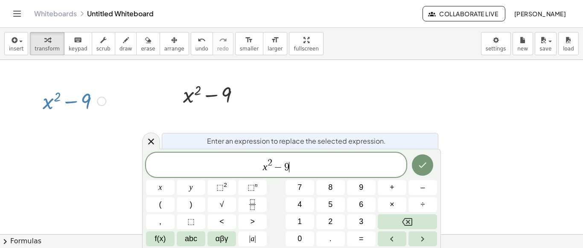
click at [327, 172] on span "x 2 − 9 ​" at bounding box center [276, 165] width 260 height 15
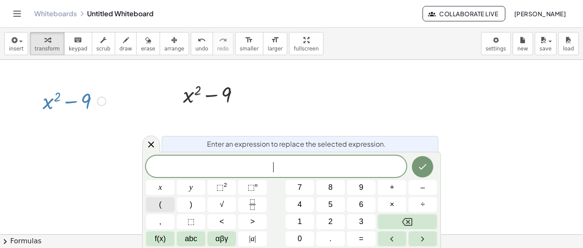
click at [169, 202] on button "(" at bounding box center [160, 204] width 29 height 15
click at [200, 242] on button "abc" at bounding box center [191, 238] width 29 height 15
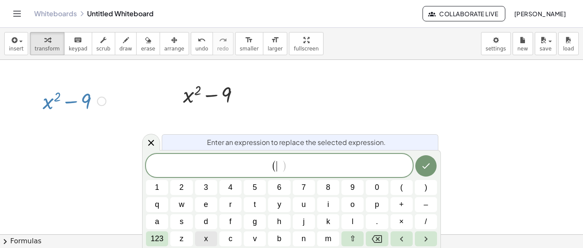
click at [209, 233] on button "x" at bounding box center [206, 238] width 22 height 15
click at [428, 205] on span "–" at bounding box center [426, 204] width 4 height 12
click at [163, 242] on span "123" at bounding box center [157, 239] width 13 height 12
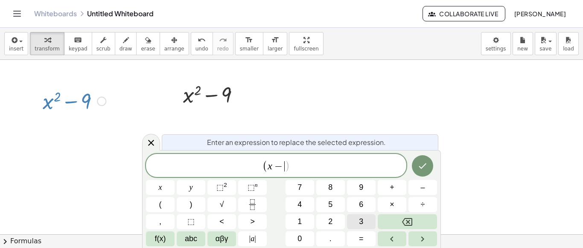
click at [363, 215] on button "3" at bounding box center [361, 221] width 29 height 15
click at [184, 202] on button ")" at bounding box center [191, 204] width 29 height 15
click at [166, 201] on button "(" at bounding box center [160, 204] width 29 height 15
click at [159, 185] on span "x" at bounding box center [160, 187] width 3 height 12
click at [398, 189] on button "+" at bounding box center [392, 187] width 29 height 15
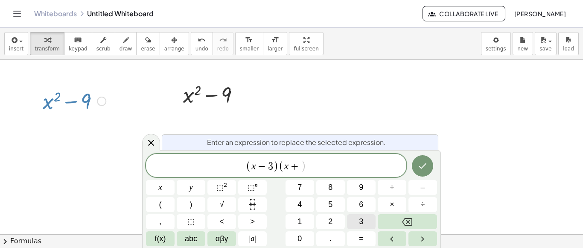
click at [358, 218] on button "3" at bounding box center [361, 221] width 29 height 15
click at [193, 209] on button ")" at bounding box center [191, 204] width 29 height 15
click at [420, 163] on icon "Done" at bounding box center [422, 165] width 10 height 10
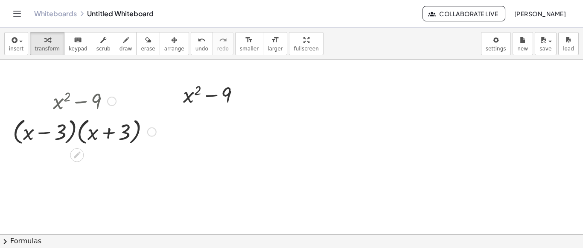
click at [149, 131] on div "Copied done" at bounding box center [151, 131] width 9 height 9
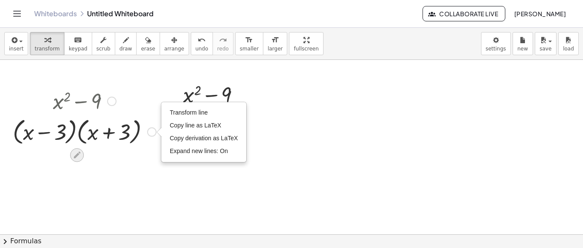
click at [77, 157] on icon at bounding box center [77, 154] width 9 height 9
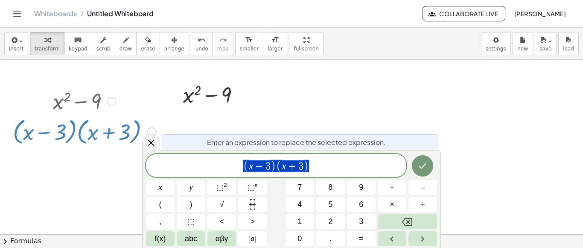
click at [110, 153] on div at bounding box center [291, 234] width 583 height 348
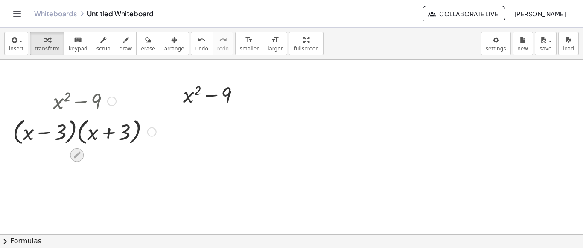
click at [79, 157] on icon at bounding box center [77, 154] width 9 height 9
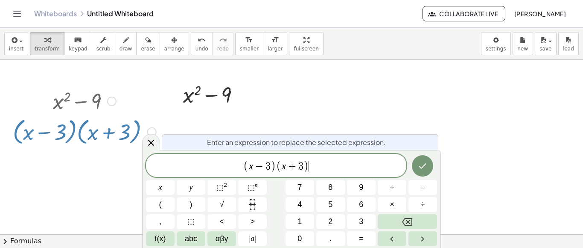
click at [328, 168] on span "( x − 3 ) ( x + 3 ) ​" at bounding box center [276, 166] width 260 height 14
click at [417, 163] on button "Done" at bounding box center [422, 165] width 21 height 21
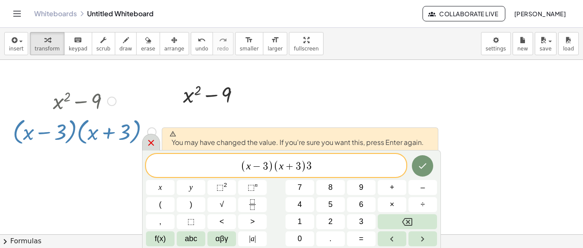
click at [148, 142] on icon at bounding box center [151, 142] width 10 height 10
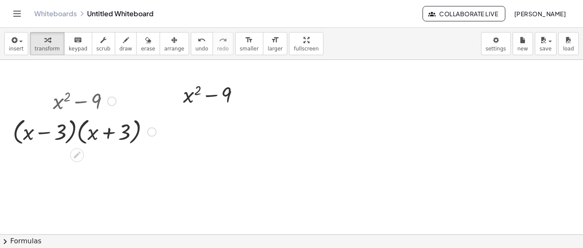
click at [153, 132] on div "Transform line Copy line as LaTeX Copy derivation as LaTeX Expand new lines: On" at bounding box center [151, 131] width 9 height 9
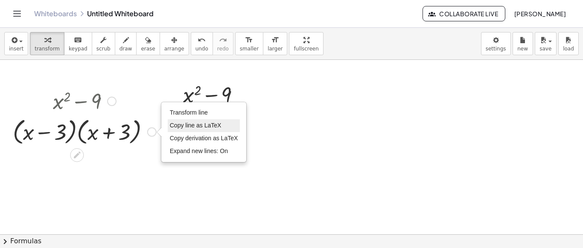
click at [175, 128] on span "Copy line as LaTeX" at bounding box center [196, 125] width 52 height 7
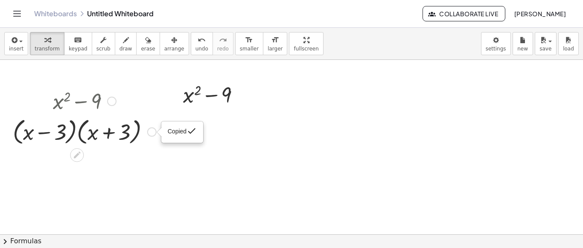
click at [157, 128] on div at bounding box center [159, 131] width 5 height 9
click at [152, 131] on div "Copied done" at bounding box center [151, 131] width 9 height 9
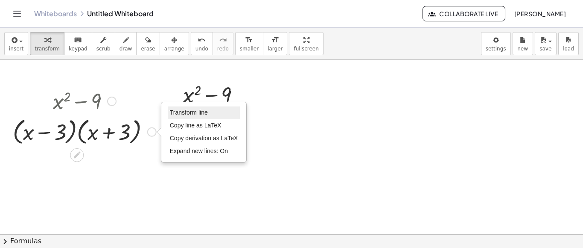
click at [172, 118] on li "Transform line" at bounding box center [204, 112] width 73 height 13
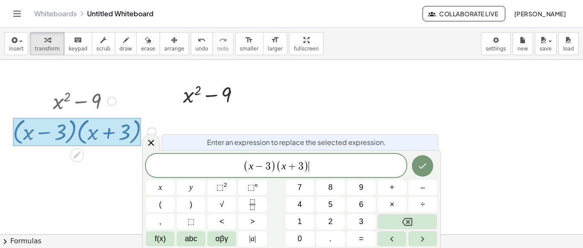
click at [354, 167] on span "( x − 3 ) ( x + 3 ) ​" at bounding box center [276, 166] width 260 height 14
click at [423, 167] on icon "Done" at bounding box center [423, 166] width 8 height 6
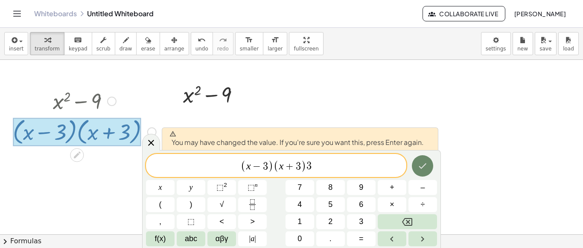
click at [423, 167] on icon "Done" at bounding box center [423, 166] width 8 height 6
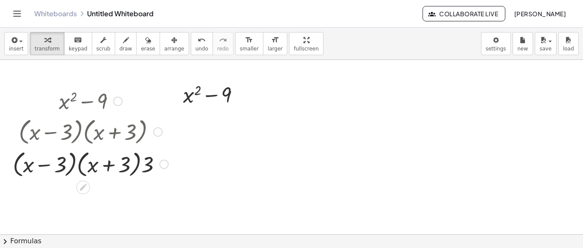
click at [165, 167] on div "Transform line Copy line as LaTeX Copy derivation as LaTeX Expand new lines: On" at bounding box center [163, 163] width 9 height 9
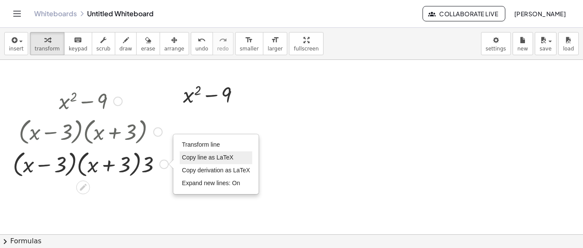
click at [189, 156] on span "Copy line as LaTeX" at bounding box center [208, 157] width 52 height 7
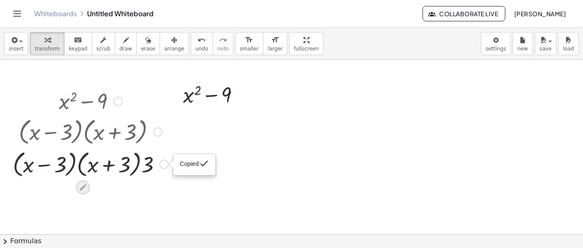
click at [84, 185] on icon at bounding box center [83, 187] width 7 height 7
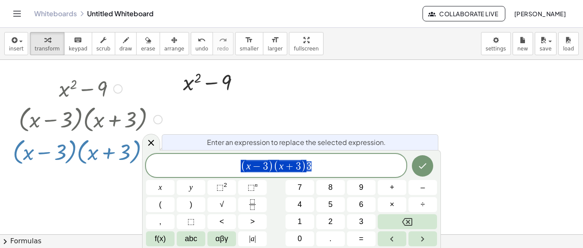
scroll to position [20, 0]
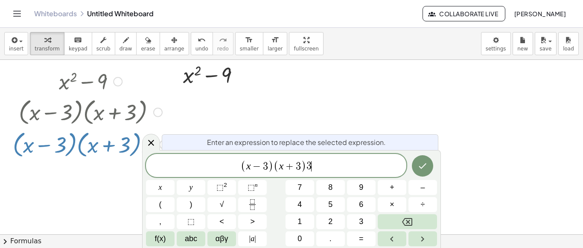
click at [313, 163] on span "( x − 3 ) ( x + 3 ) 3 ​" at bounding box center [276, 166] width 260 height 14
click at [297, 166] on span "+" at bounding box center [292, 166] width 12 height 10
click at [416, 190] on button "–" at bounding box center [422, 187] width 29 height 15
click at [262, 167] on span "−" at bounding box center [260, 166] width 12 height 10
click at [390, 190] on span "+" at bounding box center [392, 187] width 5 height 12
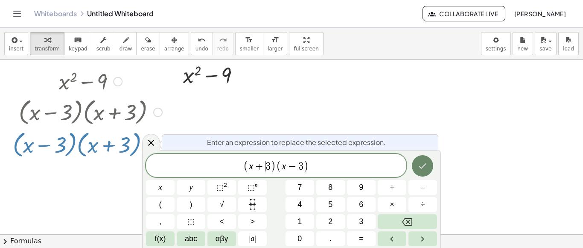
click at [428, 169] on button "Done" at bounding box center [422, 165] width 21 height 21
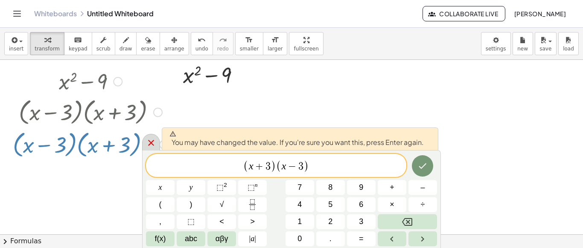
click at [150, 148] on icon at bounding box center [151, 142] width 10 height 10
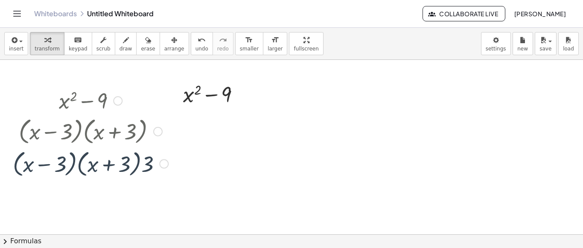
scroll to position [0, 0]
click at [161, 166] on div "Copied done" at bounding box center [163, 163] width 9 height 9
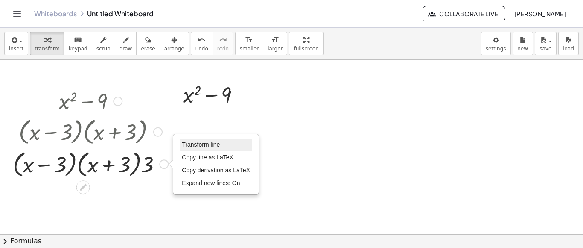
click at [216, 146] on span "Transform line" at bounding box center [201, 144] width 38 height 7
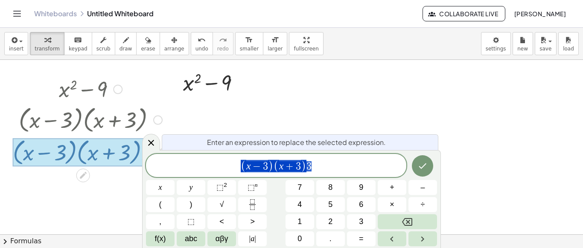
scroll to position [20, 0]
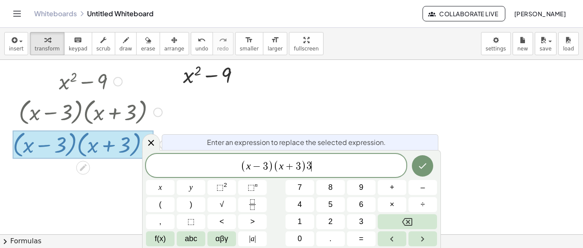
click at [318, 165] on span "( x − 3 ) ( x + 3 ) 3 ​" at bounding box center [276, 166] width 260 height 14
click at [152, 140] on icon at bounding box center [151, 142] width 10 height 10
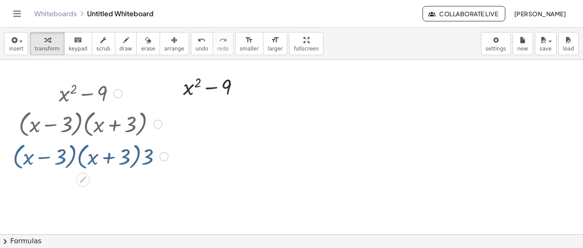
scroll to position [0, 0]
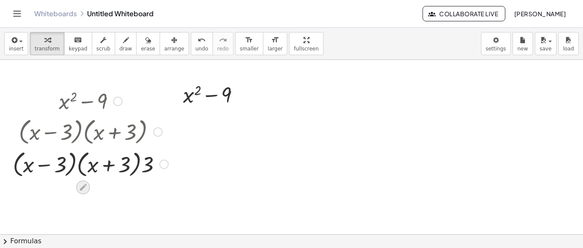
click at [85, 183] on icon at bounding box center [83, 187] width 9 height 9
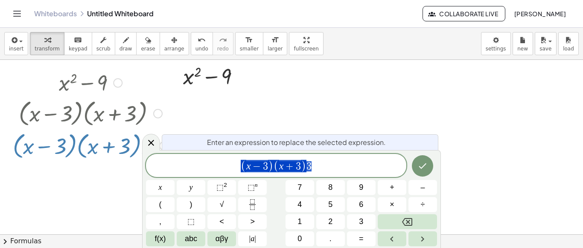
scroll to position [20, 0]
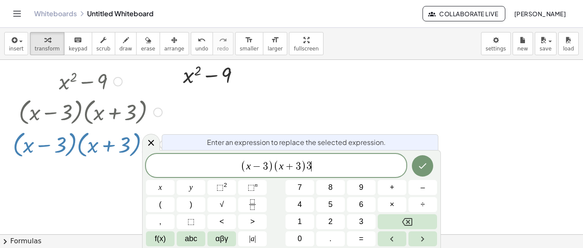
click at [312, 163] on span "( x − 3 ) ( x + 3 ) 3 ​" at bounding box center [276, 166] width 260 height 14
click at [294, 167] on span "+" at bounding box center [289, 166] width 12 height 10
click at [266, 167] on span "3" at bounding box center [265, 166] width 5 height 10
click at [263, 167] on span "x − ​ 3" at bounding box center [257, 166] width 22 height 10
click at [328, 162] on span "( x + ​ 3 ) ( x − 3 ) 3" at bounding box center [276, 166] width 260 height 14
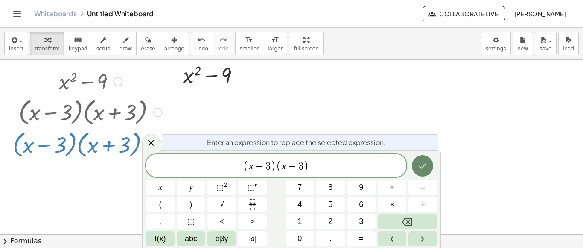
click at [420, 166] on icon "Done" at bounding box center [422, 165] width 10 height 10
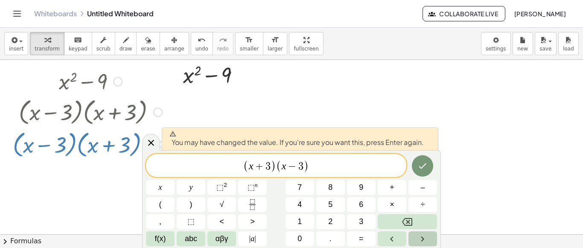
click at [427, 235] on icon "Right arrow" at bounding box center [422, 238] width 10 height 10
click at [152, 146] on icon at bounding box center [151, 142] width 10 height 10
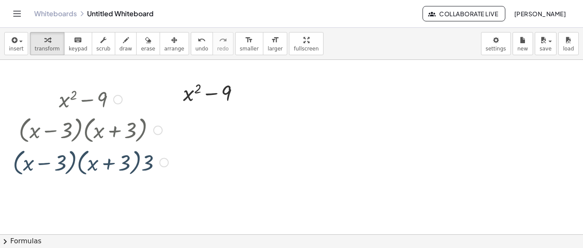
scroll to position [0, 0]
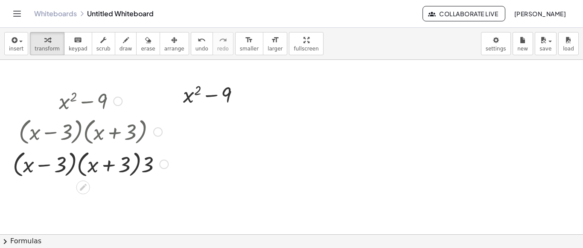
click at [163, 167] on div "Transform line Copy line as LaTeX Copy derivation as LaTeX Expand new lines: On" at bounding box center [163, 163] width 9 height 9
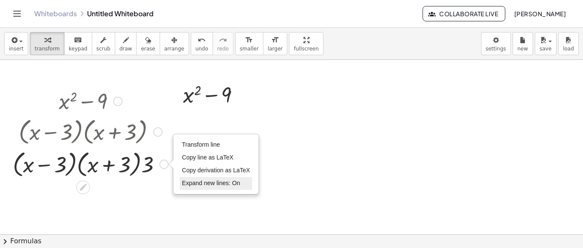
click at [200, 183] on span "Expand new lines: On" at bounding box center [211, 182] width 58 height 7
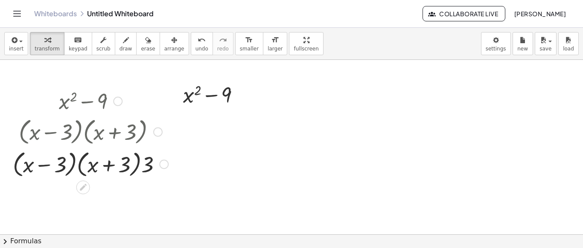
click at [166, 163] on div "Transform line Copy line as LaTeX Copy derivation as LaTeX Expand new lines: On" at bounding box center [163, 163] width 9 height 9
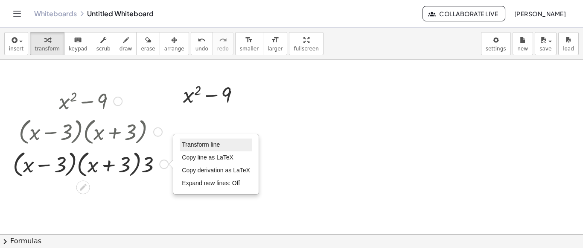
click at [199, 142] on span "Transform line" at bounding box center [201, 144] width 38 height 7
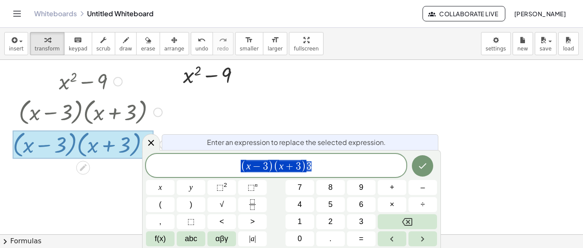
scroll to position [20, 0]
click at [150, 141] on icon at bounding box center [151, 143] width 6 height 6
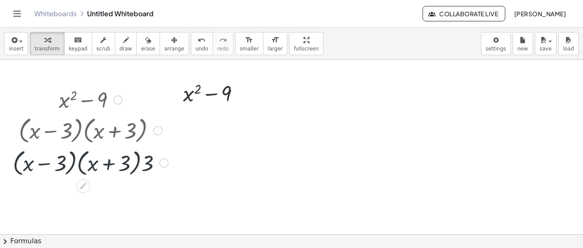
scroll to position [0, 0]
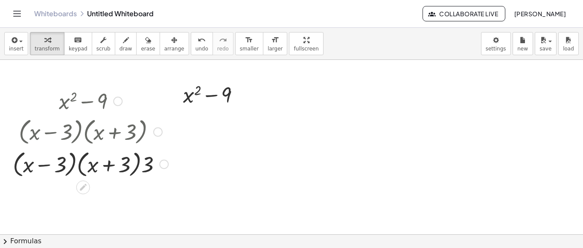
click at [163, 165] on div "Transform line Copy line as LaTeX Copy derivation as LaTeX Expand new lines: Off" at bounding box center [163, 163] width 9 height 9
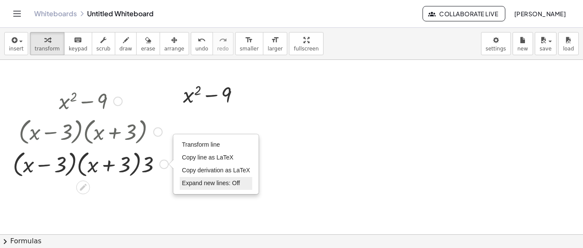
click at [185, 186] on span "Expand new lines: Off" at bounding box center [211, 182] width 58 height 7
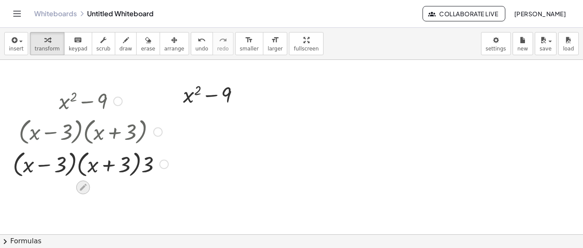
click at [82, 185] on icon at bounding box center [83, 187] width 9 height 9
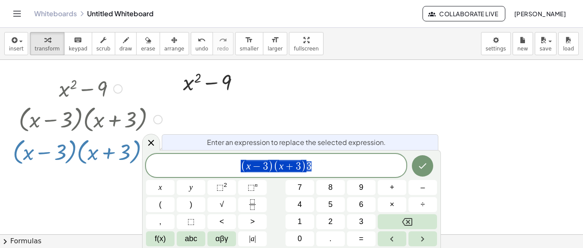
scroll to position [20, 0]
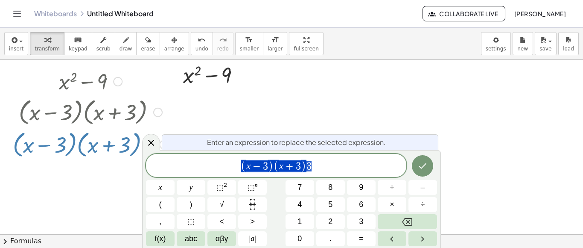
click at [88, 183] on div at bounding box center [291, 214] width 583 height 348
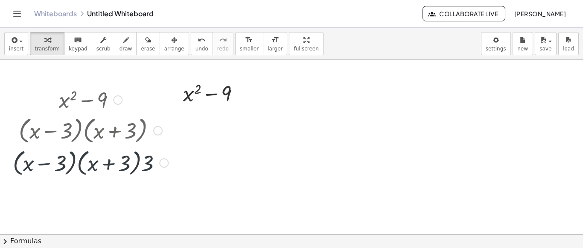
scroll to position [0, 0]
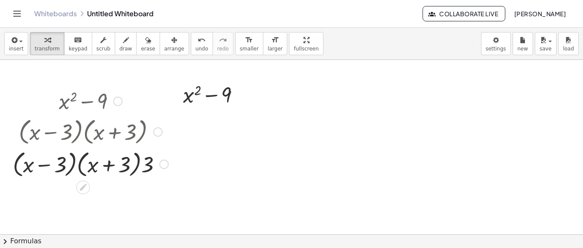
click at [161, 162] on div "Transform line Copy line as LaTeX Copy derivation as LaTeX Expand new lines: Off" at bounding box center [163, 163] width 9 height 9
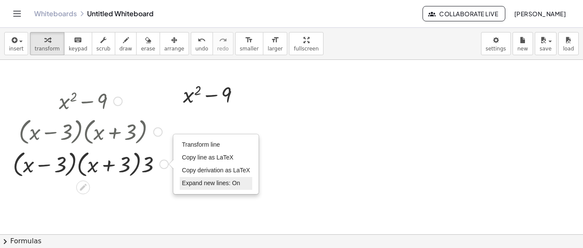
click at [199, 180] on span "Expand new lines: On" at bounding box center [211, 182] width 58 height 7
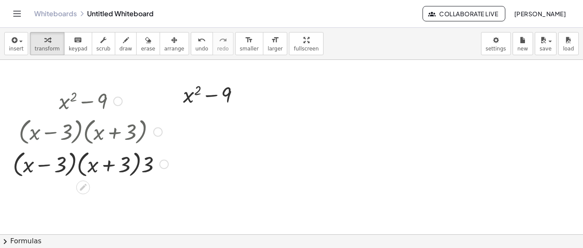
click at [167, 165] on div "Transform line Copy line as LaTeX Copy derivation as LaTeX Expand new lines: On" at bounding box center [163, 163] width 9 height 9
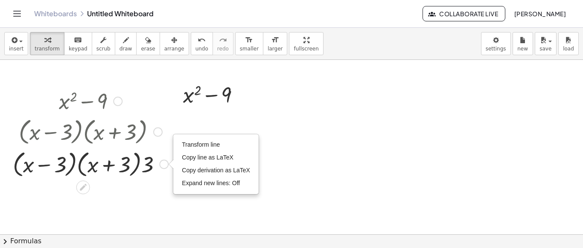
click at [167, 165] on div "Transform line Copy line as LaTeX Copy derivation as LaTeX Expand new lines: Off" at bounding box center [163, 163] width 9 height 9
click at [189, 171] on span "Copy derivation as LaTeX" at bounding box center [216, 169] width 68 height 7
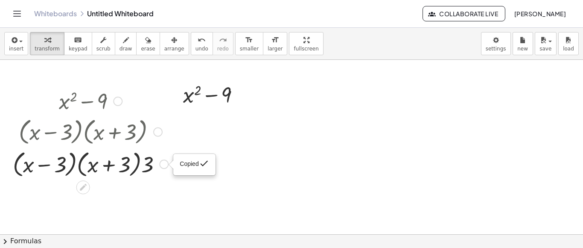
click at [162, 164] on div "Copied done" at bounding box center [163, 163] width 9 height 9
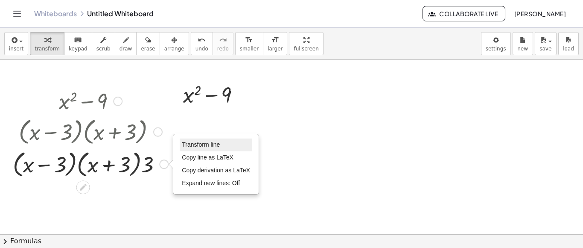
click at [192, 149] on li "Transform line" at bounding box center [216, 144] width 73 height 13
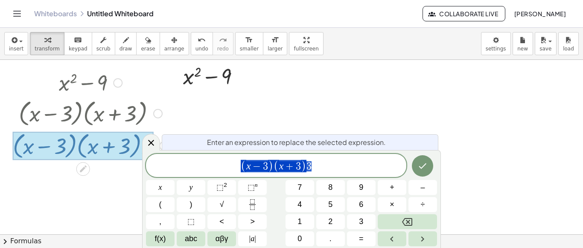
scroll to position [20, 0]
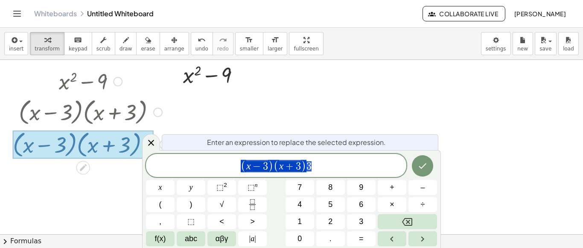
click at [341, 160] on span "( x − 3 ) ( x + 3 ) 3" at bounding box center [276, 166] width 260 height 14
click at [330, 133] on div at bounding box center [291, 214] width 583 height 348
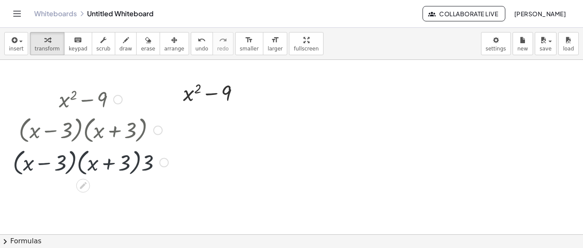
scroll to position [0, 0]
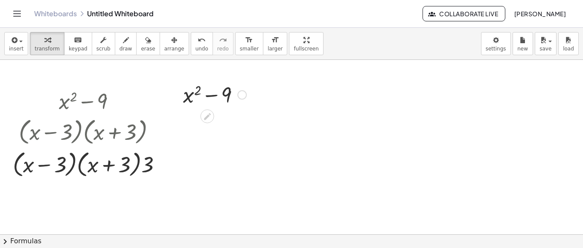
click at [197, 92] on div at bounding box center [215, 93] width 72 height 29
click at [229, 91] on div at bounding box center [215, 93] width 72 height 29
drag, startPoint x: 229, startPoint y: 91, endPoint x: 180, endPoint y: 165, distance: 88.1
click at [210, 118] on icon at bounding box center [207, 116] width 9 height 9
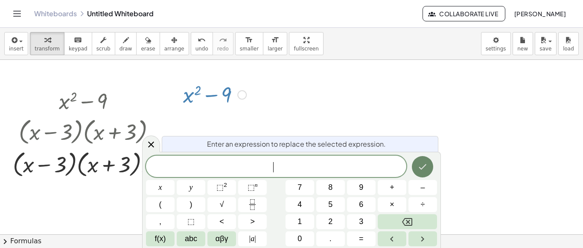
click at [425, 169] on icon "Done" at bounding box center [422, 166] width 10 height 10
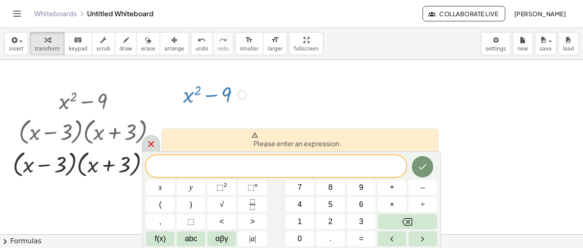
click at [151, 147] on icon at bounding box center [151, 144] width 10 height 10
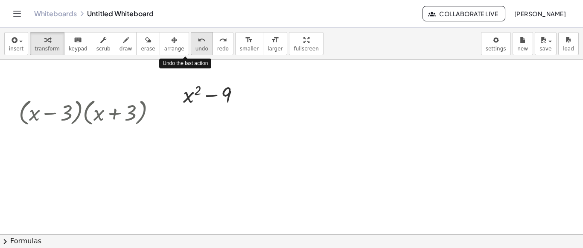
click at [198, 43] on icon "undo" at bounding box center [202, 40] width 8 height 10
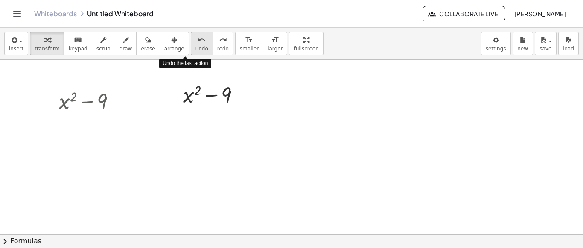
click at [198, 43] on icon "undo" at bounding box center [202, 40] width 8 height 10
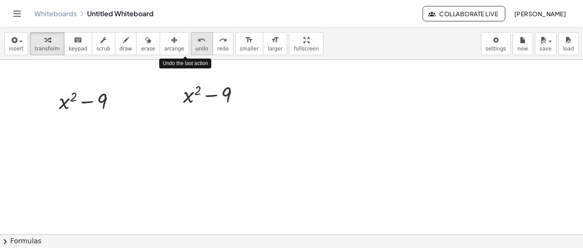
click at [198, 43] on icon "undo" at bounding box center [202, 40] width 8 height 10
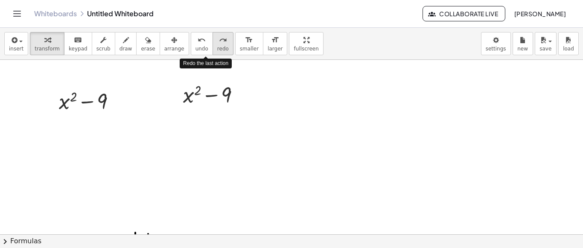
click at [213, 45] on button "redo redo" at bounding box center [223, 43] width 21 height 23
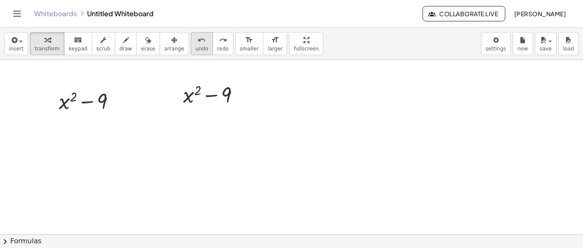
click at [194, 44] on button "undo undo" at bounding box center [202, 43] width 22 height 23
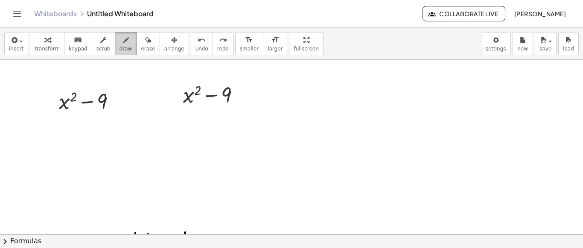
click at [123, 39] on icon "button" at bounding box center [126, 40] width 6 height 10
drag, startPoint x: 65, startPoint y: 129, endPoint x: 51, endPoint y: 139, distance: 16.8
click at [51, 139] on div at bounding box center [291, 234] width 583 height 348
drag, startPoint x: 54, startPoint y: 127, endPoint x: 64, endPoint y: 141, distance: 17.4
click at [64, 141] on div at bounding box center [291, 234] width 583 height 348
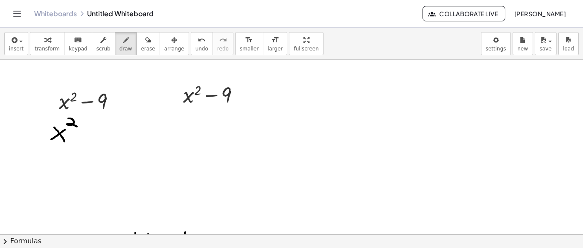
drag, startPoint x: 68, startPoint y: 118, endPoint x: 79, endPoint y: 127, distance: 14.0
click at [79, 127] on div at bounding box center [291, 234] width 583 height 348
drag, startPoint x: 79, startPoint y: 138, endPoint x: 88, endPoint y: 139, distance: 9.0
click at [88, 139] on div at bounding box center [291, 234] width 583 height 348
drag, startPoint x: 103, startPoint y: 127, endPoint x: 102, endPoint y: 138, distance: 11.1
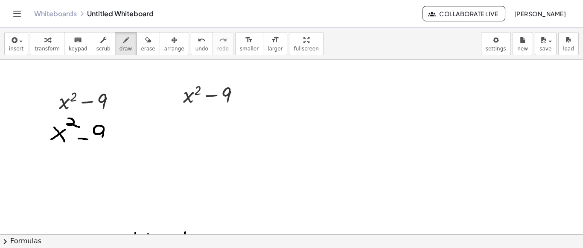
click at [102, 138] on div at bounding box center [291, 234] width 583 height 348
drag, startPoint x: 108, startPoint y: 130, endPoint x: 115, endPoint y: 130, distance: 7.3
click at [115, 130] on div at bounding box center [291, 234] width 583 height 348
drag, startPoint x: 108, startPoint y: 135, endPoint x: 117, endPoint y: 136, distance: 8.2
click at [117, 136] on div at bounding box center [291, 234] width 583 height 348
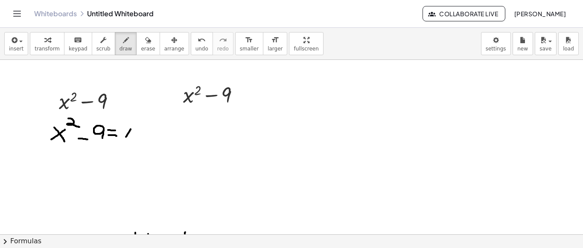
drag, startPoint x: 131, startPoint y: 129, endPoint x: 125, endPoint y: 138, distance: 10.3
click at [125, 138] on div at bounding box center [291, 234] width 583 height 348
drag, startPoint x: 123, startPoint y: 131, endPoint x: 136, endPoint y: 140, distance: 15.9
click at [136, 140] on div at bounding box center [291, 234] width 583 height 348
drag, startPoint x: 131, startPoint y: 121, endPoint x: 137, endPoint y: 122, distance: 6.0
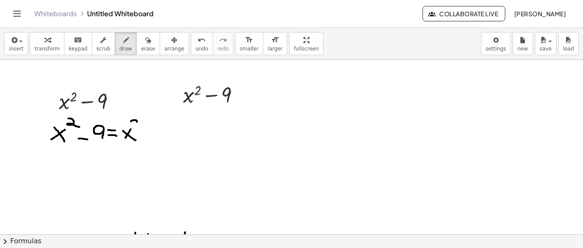
click at [137, 122] on div at bounding box center [291, 234] width 583 height 348
drag, startPoint x: 130, startPoint y: 121, endPoint x: 131, endPoint y: 128, distance: 7.3
click at [131, 128] on div at bounding box center [291, 234] width 583 height 348
drag, startPoint x: 133, startPoint y: 128, endPoint x: 143, endPoint y: 128, distance: 10.3
click at [143, 128] on div at bounding box center [291, 234] width 583 height 348
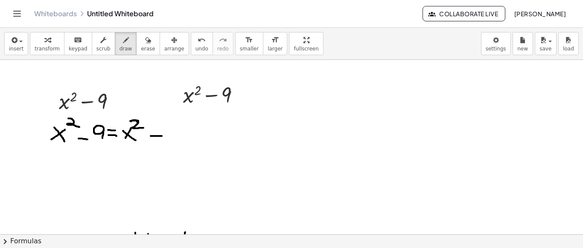
drag, startPoint x: 151, startPoint y: 136, endPoint x: 163, endPoint y: 136, distance: 12.0
click at [163, 136] on div at bounding box center [291, 234] width 583 height 348
drag, startPoint x: 167, startPoint y: 125, endPoint x: 172, endPoint y: 142, distance: 17.4
click at [172, 142] on div at bounding box center [291, 234] width 583 height 348
drag, startPoint x: 178, startPoint y: 111, endPoint x: 190, endPoint y: 119, distance: 14.3
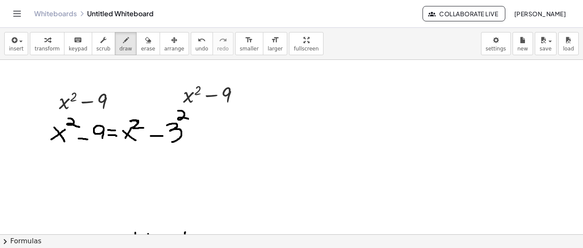
click at [190, 119] on div at bounding box center [291, 234] width 583 height 348
click at [95, 150] on div at bounding box center [291, 234] width 583 height 348
drag, startPoint x: 332, startPoint y: 125, endPoint x: 336, endPoint y: 133, distance: 9.2
click at [336, 133] on div at bounding box center [291, 234] width 583 height 348
drag, startPoint x: 334, startPoint y: 118, endPoint x: 341, endPoint y: 122, distance: 8.0
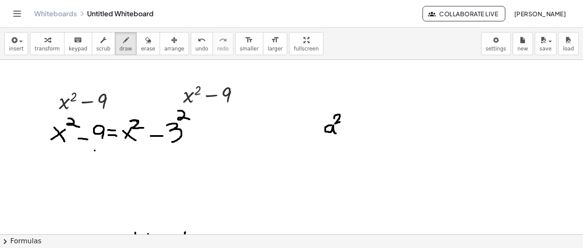
click at [341, 122] on div at bounding box center [291, 234] width 583 height 348
drag, startPoint x: 343, startPoint y: 128, endPoint x: 350, endPoint y: 128, distance: 6.4
click at [350, 128] on div at bounding box center [291, 234] width 583 height 348
drag, startPoint x: 352, startPoint y: 109, endPoint x: 358, endPoint y: 130, distance: 21.3
click at [358, 130] on div at bounding box center [291, 234] width 583 height 348
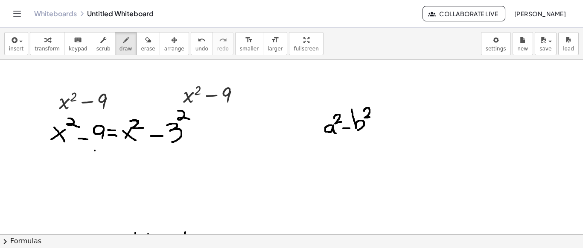
drag, startPoint x: 364, startPoint y: 111, endPoint x: 371, endPoint y: 117, distance: 9.1
click at [371, 117] on div at bounding box center [291, 234] width 583 height 348
drag, startPoint x: 370, startPoint y: 124, endPoint x: 377, endPoint y: 124, distance: 7.3
click at [377, 124] on div at bounding box center [291, 234] width 583 height 348
drag, startPoint x: 370, startPoint y: 130, endPoint x: 380, endPoint y: 128, distance: 9.5
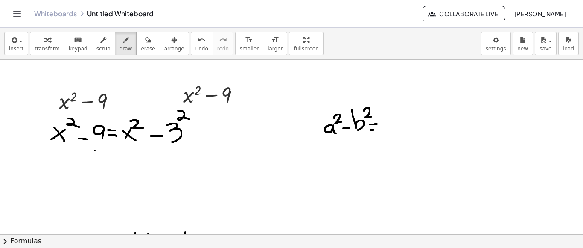
click at [380, 128] on div at bounding box center [291, 234] width 583 height 348
drag, startPoint x: 387, startPoint y: 114, endPoint x: 390, endPoint y: 128, distance: 14.0
click at [390, 128] on div at bounding box center [291, 234] width 583 height 348
drag, startPoint x: 399, startPoint y: 119, endPoint x: 409, endPoint y: 128, distance: 13.9
click at [409, 128] on div at bounding box center [291, 234] width 583 height 348
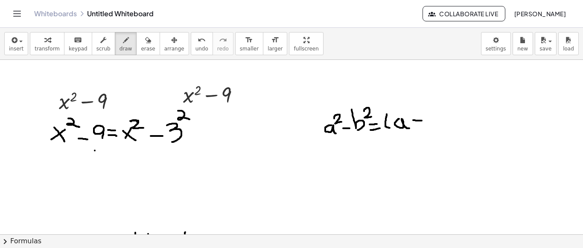
drag, startPoint x: 413, startPoint y: 120, endPoint x: 422, endPoint y: 120, distance: 9.0
click at [422, 120] on div at bounding box center [291, 234] width 583 height 348
drag, startPoint x: 424, startPoint y: 114, endPoint x: 424, endPoint y: 127, distance: 13.2
click at [424, 127] on div at bounding box center [291, 234] width 583 height 348
drag, startPoint x: 442, startPoint y: 106, endPoint x: 443, endPoint y: 133, distance: 26.5
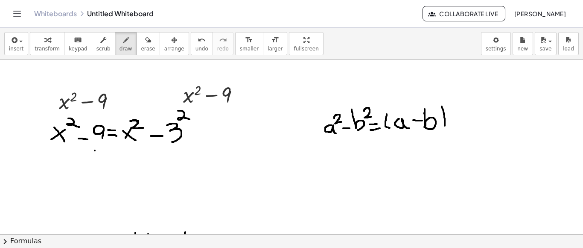
click at [443, 133] on div at bounding box center [291, 234] width 583 height 348
drag, startPoint x: 452, startPoint y: 109, endPoint x: 454, endPoint y: 131, distance: 22.3
click at [454, 131] on div at bounding box center [291, 234] width 583 height 348
click at [460, 113] on div at bounding box center [291, 234] width 583 height 348
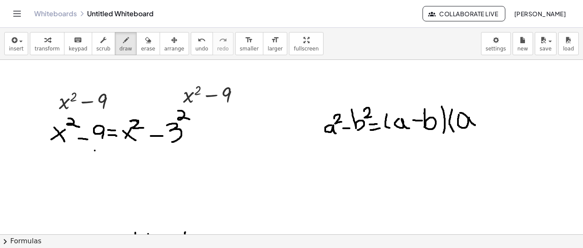
drag, startPoint x: 469, startPoint y: 117, endPoint x: 477, endPoint y: 125, distance: 10.9
click at [477, 125] on div at bounding box center [291, 234] width 583 height 348
drag, startPoint x: 481, startPoint y: 118, endPoint x: 492, endPoint y: 117, distance: 11.2
click at [492, 117] on div at bounding box center [291, 234] width 583 height 348
drag, startPoint x: 486, startPoint y: 108, endPoint x: 486, endPoint y: 125, distance: 17.5
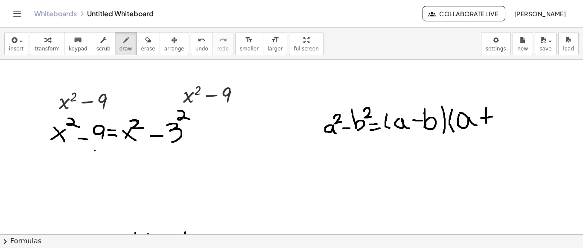
click at [486, 125] on div at bounding box center [291, 234] width 583 height 348
drag, startPoint x: 495, startPoint y: 105, endPoint x: 498, endPoint y: 125, distance: 20.7
click at [498, 125] on div at bounding box center [291, 234] width 583 height 348
drag, startPoint x: 510, startPoint y: 103, endPoint x: 508, endPoint y: 131, distance: 27.8
click at [508, 131] on div at bounding box center [291, 234] width 583 height 348
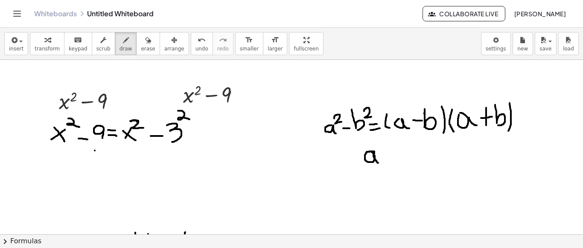
drag, startPoint x: 370, startPoint y: 152, endPoint x: 380, endPoint y: 164, distance: 16.1
click at [380, 164] on div at bounding box center [291, 234] width 583 height 348
drag, startPoint x: 368, startPoint y: 169, endPoint x: 368, endPoint y: 181, distance: 11.5
click at [368, 181] on div at bounding box center [291, 234] width 583 height 348
click at [388, 155] on div at bounding box center [291, 234] width 583 height 348
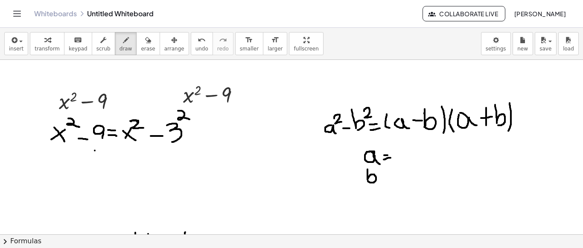
drag, startPoint x: 384, startPoint y: 159, endPoint x: 391, endPoint y: 158, distance: 7.9
click at [391, 158] on div at bounding box center [291, 234] width 583 height 348
drag, startPoint x: 384, startPoint y: 174, endPoint x: 389, endPoint y: 174, distance: 4.7
click at [389, 174] on div at bounding box center [291, 234] width 583 height 348
drag, startPoint x: 384, startPoint y: 179, endPoint x: 389, endPoint y: 178, distance: 5.2
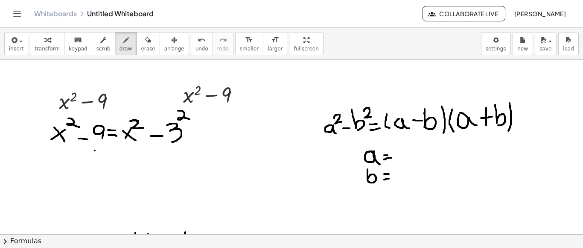
click at [389, 178] on div at bounding box center [291, 234] width 583 height 348
drag, startPoint x: 403, startPoint y: 148, endPoint x: 400, endPoint y: 159, distance: 11.5
click at [400, 159] on div at bounding box center [291, 234] width 583 height 348
drag, startPoint x: 397, startPoint y: 152, endPoint x: 410, endPoint y: 157, distance: 14.0
click at [410, 157] on div at bounding box center [291, 234] width 583 height 348
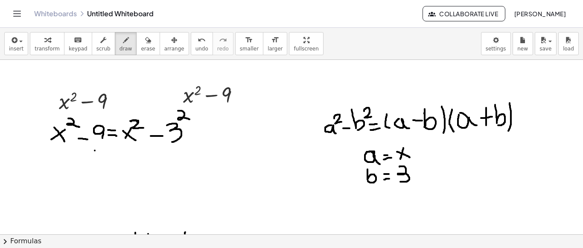
drag, startPoint x: 400, startPoint y: 166, endPoint x: 398, endPoint y: 181, distance: 15.0
click at [398, 181] on div at bounding box center [291, 234] width 583 height 348
drag, startPoint x: 358, startPoint y: 81, endPoint x: 359, endPoint y: 89, distance: 8.6
click at [359, 89] on div at bounding box center [291, 234] width 583 height 348
drag, startPoint x: 352, startPoint y: 79, endPoint x: 368, endPoint y: 76, distance: 15.7
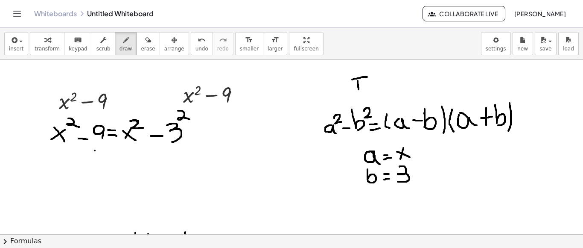
click at [368, 76] on div at bounding box center [291, 234] width 583 height 348
drag, startPoint x: 354, startPoint y: 84, endPoint x: 363, endPoint y: 83, distance: 9.5
click at [363, 83] on div at bounding box center [291, 234] width 583 height 348
drag, startPoint x: 70, startPoint y: 161, endPoint x: 61, endPoint y: 170, distance: 12.1
click at [61, 170] on div at bounding box center [291, 234] width 583 height 348
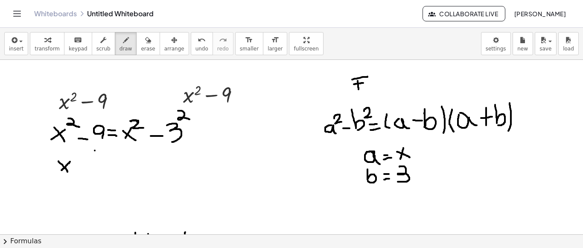
drag, startPoint x: 58, startPoint y: 161, endPoint x: 68, endPoint y: 172, distance: 14.5
click at [68, 172] on div at bounding box center [291, 234] width 583 height 348
drag, startPoint x: 71, startPoint y: 152, endPoint x: 80, endPoint y: 157, distance: 10.9
click at [80, 157] on div at bounding box center [291, 234] width 583 height 348
drag, startPoint x: 79, startPoint y: 165, endPoint x: 88, endPoint y: 165, distance: 8.1
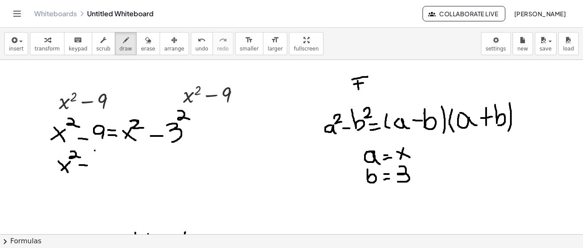
click at [88, 165] on div at bounding box center [291, 234] width 583 height 348
drag, startPoint x: 101, startPoint y: 154, endPoint x: 105, endPoint y: 172, distance: 18.8
click at [105, 172] on div at bounding box center [291, 234] width 583 height 348
drag, startPoint x: 108, startPoint y: 165, endPoint x: 116, endPoint y: 165, distance: 7.3
click at [116, 165] on div at bounding box center [291, 234] width 583 height 348
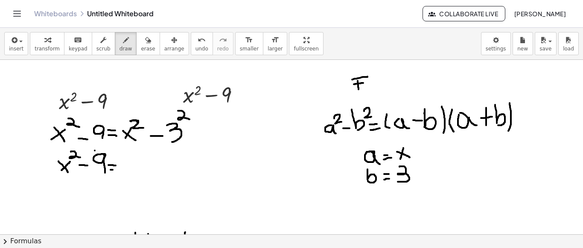
drag, startPoint x: 111, startPoint y: 169, endPoint x: 116, endPoint y: 169, distance: 5.5
click at [116, 169] on div at bounding box center [291, 234] width 583 height 348
drag, startPoint x: 122, startPoint y: 157, endPoint x: 125, endPoint y: 175, distance: 18.6
click at [125, 175] on div at bounding box center [291, 234] width 583 height 348
drag, startPoint x: 131, startPoint y: 165, endPoint x: 126, endPoint y: 173, distance: 10.0
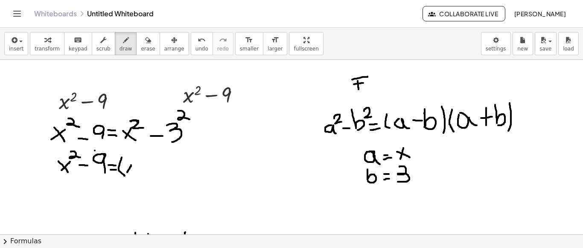
click at [126, 173] on div at bounding box center [291, 234] width 583 height 348
drag, startPoint x: 125, startPoint y: 163, endPoint x: 136, endPoint y: 174, distance: 15.4
click at [136, 174] on div at bounding box center [291, 234] width 583 height 348
click at [141, 167] on div at bounding box center [291, 234] width 583 height 348
drag, startPoint x: 143, startPoint y: 160, endPoint x: 149, endPoint y: 175, distance: 16.1
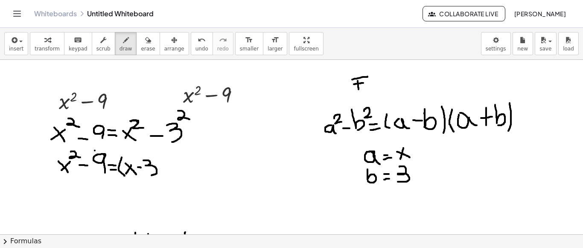
click at [149, 175] on div at bounding box center [291, 234] width 583 height 348
drag, startPoint x: 159, startPoint y: 156, endPoint x: 163, endPoint y: 175, distance: 20.2
click at [163, 175] on div at bounding box center [291, 234] width 583 height 348
drag, startPoint x: 170, startPoint y: 153, endPoint x: 176, endPoint y: 178, distance: 25.8
click at [176, 178] on div at bounding box center [291, 234] width 583 height 348
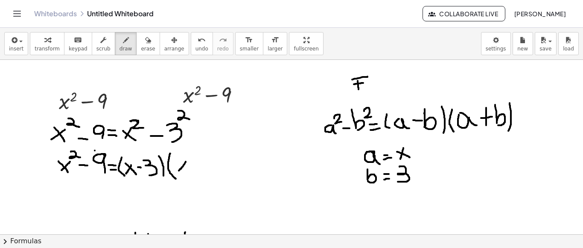
drag, startPoint x: 186, startPoint y: 161, endPoint x: 178, endPoint y: 172, distance: 13.1
click at [178, 172] on div at bounding box center [291, 234] width 583 height 348
drag, startPoint x: 177, startPoint y: 162, endPoint x: 188, endPoint y: 172, distance: 15.4
click at [188, 172] on div at bounding box center [291, 234] width 583 height 348
drag, startPoint x: 191, startPoint y: 166, endPoint x: 201, endPoint y: 165, distance: 10.3
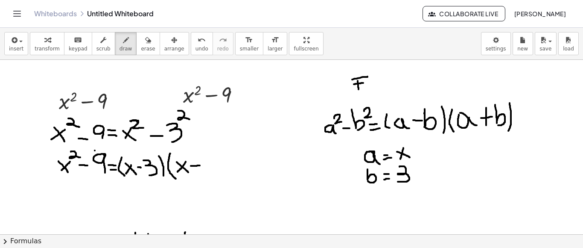
click at [201, 165] on div at bounding box center [291, 234] width 583 height 348
drag, startPoint x: 195, startPoint y: 158, endPoint x: 195, endPoint y: 174, distance: 15.8
click at [195, 174] on div at bounding box center [291, 234] width 583 height 348
drag, startPoint x: 204, startPoint y: 158, endPoint x: 206, endPoint y: 173, distance: 15.1
click at [206, 173] on div at bounding box center [291, 234] width 583 height 348
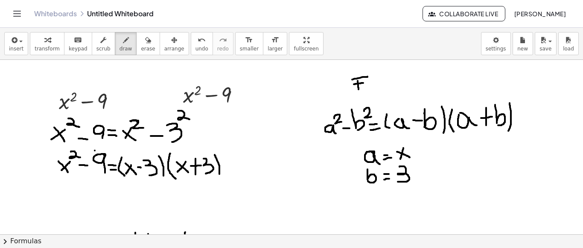
drag, startPoint x: 215, startPoint y: 155, endPoint x: 219, endPoint y: 174, distance: 20.2
click at [219, 174] on div at bounding box center [291, 234] width 583 height 348
drag, startPoint x: 52, startPoint y: 181, endPoint x: 53, endPoint y: 196, distance: 15.4
click at [53, 196] on div at bounding box center [291, 234] width 583 height 348
drag, startPoint x: 63, startPoint y: 182, endPoint x: 56, endPoint y: 193, distance: 13.0
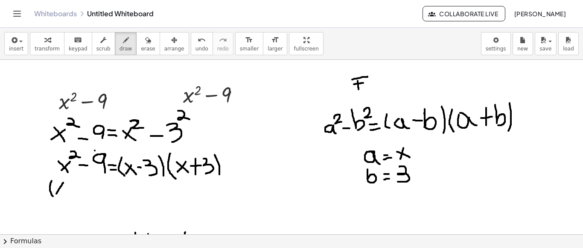
click at [56, 193] on div at bounding box center [291, 234] width 583 height 348
drag, startPoint x: 54, startPoint y: 182, endPoint x: 68, endPoint y: 195, distance: 19.3
click at [68, 195] on div at bounding box center [291, 234] width 583 height 348
drag, startPoint x: 76, startPoint y: 188, endPoint x: 81, endPoint y: 189, distance: 5.6
click at [81, 189] on div at bounding box center [291, 234] width 583 height 348
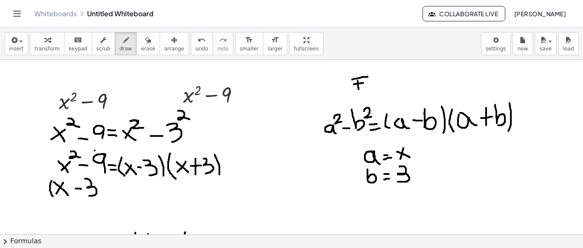
drag, startPoint x: 85, startPoint y: 178, endPoint x: 86, endPoint y: 195, distance: 17.1
click at [86, 195] on div at bounding box center [291, 234] width 583 height 348
drag, startPoint x: 99, startPoint y: 179, endPoint x: 103, endPoint y: 198, distance: 18.8
click at [103, 198] on div at bounding box center [291, 234] width 583 height 348
drag, startPoint x: 109, startPoint y: 180, endPoint x: 116, endPoint y: 199, distance: 20.4
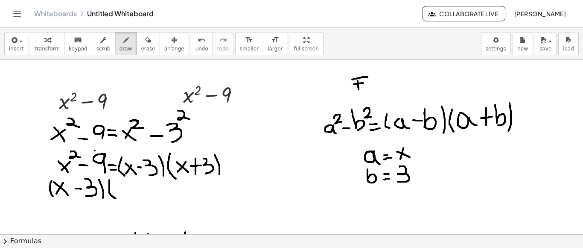
click at [116, 199] on div at bounding box center [291, 234] width 583 height 348
drag, startPoint x: 125, startPoint y: 185, endPoint x: 118, endPoint y: 197, distance: 14.1
click at [118, 197] on div at bounding box center [291, 234] width 583 height 348
drag, startPoint x: 116, startPoint y: 188, endPoint x: 128, endPoint y: 198, distance: 15.5
click at [128, 198] on div at bounding box center [291, 234] width 583 height 348
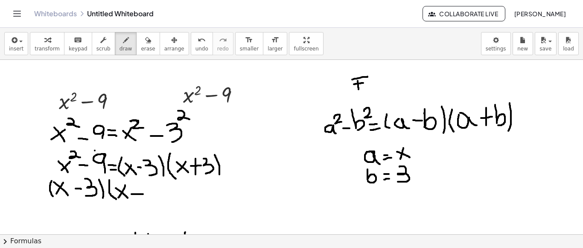
drag, startPoint x: 131, startPoint y: 194, endPoint x: 146, endPoint y: 194, distance: 14.5
click at [146, 194] on div at bounding box center [291, 234] width 583 height 348
drag, startPoint x: 137, startPoint y: 186, endPoint x: 137, endPoint y: 200, distance: 14.1
click at [137, 200] on div at bounding box center [291, 234] width 583 height 348
drag, startPoint x: 149, startPoint y: 186, endPoint x: 148, endPoint y: 204, distance: 18.0
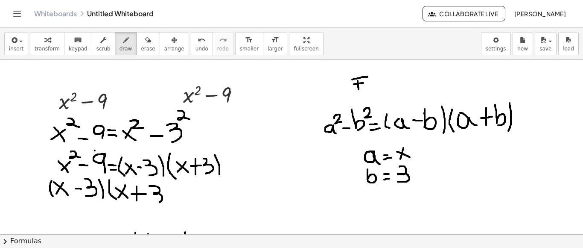
click at [148, 204] on div at bounding box center [291, 234] width 583 height 348
drag, startPoint x: 165, startPoint y: 182, endPoint x: 169, endPoint y: 203, distance: 21.7
click at [169, 203] on div at bounding box center [291, 234] width 583 height 348
drag, startPoint x: 174, startPoint y: 194, endPoint x: 190, endPoint y: 194, distance: 16.7
click at [190, 194] on div at bounding box center [291, 234] width 583 height 348
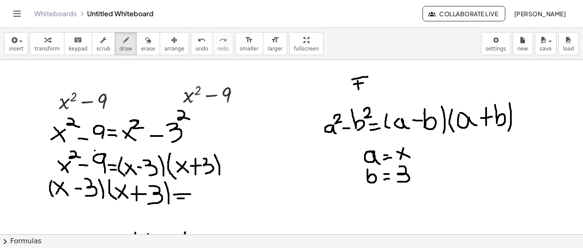
drag, startPoint x: 178, startPoint y: 198, endPoint x: 185, endPoint y: 198, distance: 7.7
click at [185, 198] on div at bounding box center [291, 234] width 583 height 348
drag, startPoint x: 204, startPoint y: 189, endPoint x: 195, endPoint y: 199, distance: 13.0
click at [195, 199] on div at bounding box center [291, 234] width 583 height 348
drag, startPoint x: 195, startPoint y: 186, endPoint x: 206, endPoint y: 198, distance: 16.3
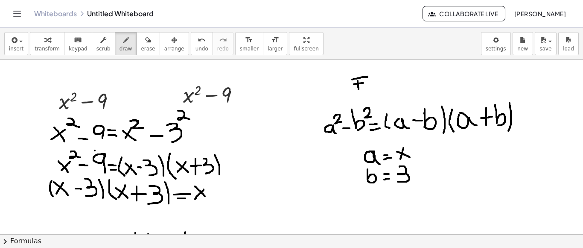
click at [206, 198] on div at bounding box center [291, 234] width 583 height 348
drag, startPoint x: 207, startPoint y: 179, endPoint x: 216, endPoint y: 186, distance: 11.6
click at [216, 186] on div at bounding box center [291, 234] width 583 height 348
drag, startPoint x: 218, startPoint y: 193, endPoint x: 228, endPoint y: 193, distance: 10.2
click at [228, 193] on div at bounding box center [291, 234] width 583 height 348
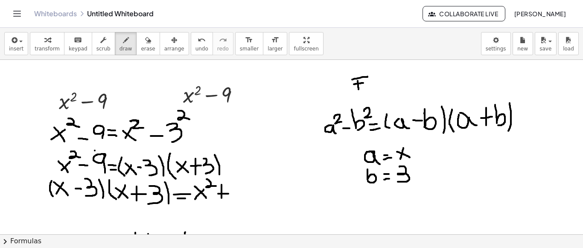
drag, startPoint x: 222, startPoint y: 184, endPoint x: 222, endPoint y: 198, distance: 14.1
click at [222, 198] on div at bounding box center [291, 234] width 583 height 348
drag, startPoint x: 230, startPoint y: 185, endPoint x: 232, endPoint y: 198, distance: 13.3
click at [232, 198] on div at bounding box center [291, 234] width 583 height 348
drag, startPoint x: 251, startPoint y: 187, endPoint x: 245, endPoint y: 198, distance: 12.4
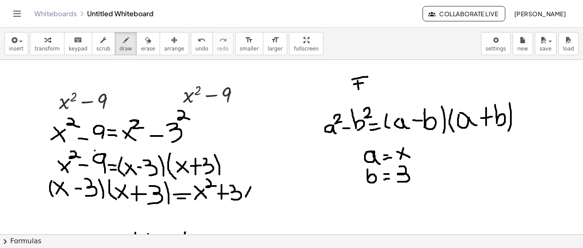
click at [245, 198] on div at bounding box center [291, 234] width 583 height 348
drag, startPoint x: 242, startPoint y: 187, endPoint x: 253, endPoint y: 196, distance: 14.2
click at [253, 196] on div at bounding box center [291, 234] width 583 height 348
drag, startPoint x: 258, startPoint y: 189, endPoint x: 265, endPoint y: 189, distance: 6.4
click at [265, 189] on div at bounding box center [291, 234] width 583 height 348
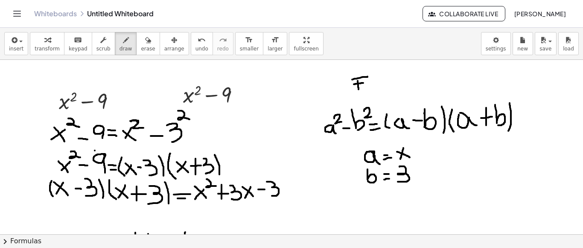
drag, startPoint x: 267, startPoint y: 181, endPoint x: 272, endPoint y: 195, distance: 15.0
click at [272, 195] on div at bounding box center [291, 234] width 583 height 348
drag, startPoint x: 289, startPoint y: 184, endPoint x: 283, endPoint y: 194, distance: 11.5
click at [283, 194] on div at bounding box center [291, 234] width 583 height 348
drag, startPoint x: 282, startPoint y: 185, endPoint x: 290, endPoint y: 193, distance: 11.5
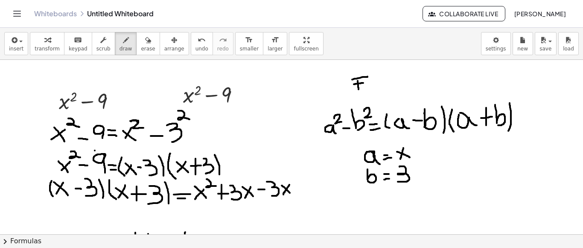
click at [290, 193] on div at bounding box center [291, 234] width 583 height 348
drag, startPoint x: 296, startPoint y: 189, endPoint x: 302, endPoint y: 188, distance: 6.5
click at [302, 188] on div at bounding box center [291, 234] width 583 height 348
drag, startPoint x: 313, startPoint y: 174, endPoint x: 316, endPoint y: 195, distance: 21.1
click at [316, 195] on div at bounding box center [291, 234] width 583 height 348
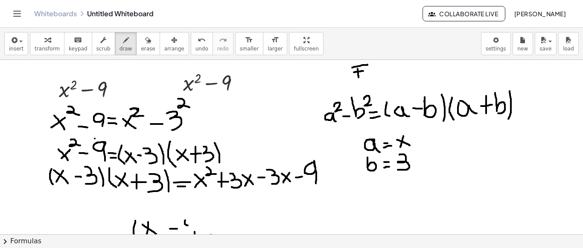
scroll to position [17, 0]
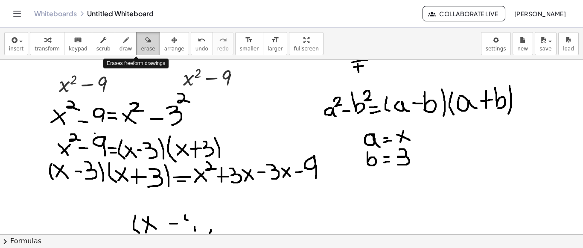
click at [145, 40] on icon "button" at bounding box center [148, 40] width 6 height 10
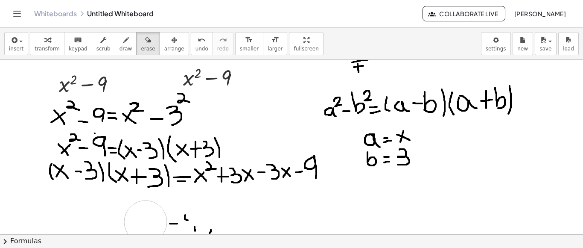
click at [146, 222] on div at bounding box center [291, 217] width 583 height 348
click at [177, 225] on div at bounding box center [291, 217] width 583 height 348
click at [207, 230] on div at bounding box center [291, 217] width 583 height 348
click at [123, 41] on icon "button" at bounding box center [126, 40] width 6 height 10
drag, startPoint x: 100, startPoint y: 191, endPoint x: 90, endPoint y: 201, distance: 13.9
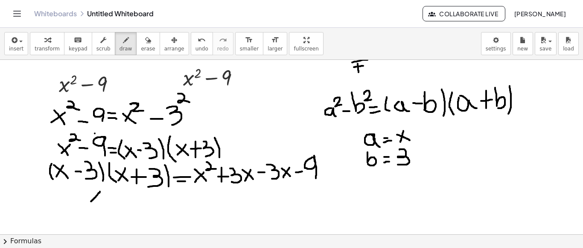
click at [90, 201] on div at bounding box center [291, 217] width 583 height 348
drag, startPoint x: 89, startPoint y: 193, endPoint x: 100, endPoint y: 201, distance: 13.4
click at [100, 201] on div at bounding box center [291, 217] width 583 height 348
drag, startPoint x: 103, startPoint y: 188, endPoint x: 112, endPoint y: 193, distance: 10.2
click at [112, 193] on div at bounding box center [291, 217] width 583 height 348
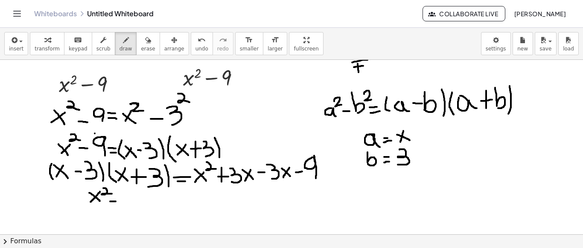
drag, startPoint x: 110, startPoint y: 201, endPoint x: 117, endPoint y: 201, distance: 6.4
click at [117, 201] on div at bounding box center [291, 217] width 583 height 348
drag, startPoint x: 126, startPoint y: 191, endPoint x: 128, endPoint y: 210, distance: 18.9
click at [128, 210] on div at bounding box center [291, 217] width 583 height 348
drag, startPoint x: 257, startPoint y: 217, endPoint x: 248, endPoint y: 228, distance: 14.5
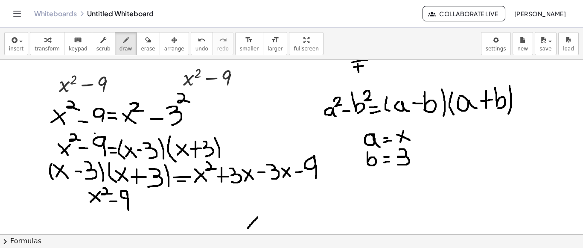
click at [248, 228] on div at bounding box center [291, 217] width 583 height 348
drag, startPoint x: 246, startPoint y: 220, endPoint x: 259, endPoint y: 228, distance: 14.6
click at [259, 228] on div at bounding box center [291, 217] width 583 height 348
drag, startPoint x: 260, startPoint y: 214, endPoint x: 266, endPoint y: 217, distance: 7.5
click at [266, 217] on div at bounding box center [291, 217] width 583 height 348
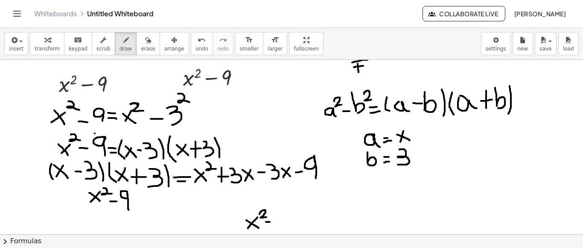
drag, startPoint x: 266, startPoint y: 222, endPoint x: 272, endPoint y: 222, distance: 6.0
click at [272, 222] on div at bounding box center [291, 217] width 583 height 348
drag, startPoint x: 287, startPoint y: 210, endPoint x: 289, endPoint y: 228, distance: 17.6
click at [289, 228] on div at bounding box center [291, 217] width 583 height 348
click at [295, 220] on div at bounding box center [291, 217] width 583 height 348
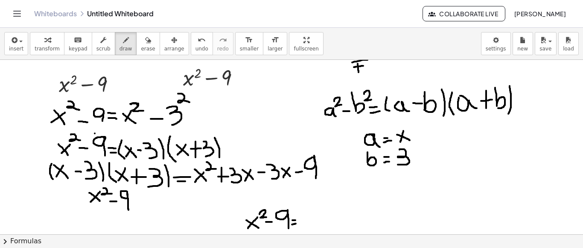
drag, startPoint x: 292, startPoint y: 224, endPoint x: 296, endPoint y: 223, distance: 4.4
click at [296, 223] on div at bounding box center [291, 217] width 583 height 348
drag, startPoint x: 302, startPoint y: 208, endPoint x: 310, endPoint y: 228, distance: 22.2
click at [310, 228] on div at bounding box center [291, 217] width 583 height 348
drag, startPoint x: 317, startPoint y: 213, endPoint x: 312, endPoint y: 224, distance: 11.3
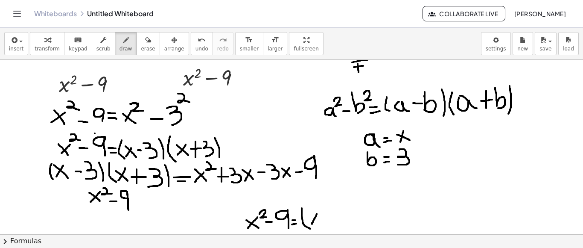
click at [312, 224] on div at bounding box center [291, 217] width 583 height 348
drag, startPoint x: 308, startPoint y: 216, endPoint x: 325, endPoint y: 223, distance: 18.6
click at [325, 223] on div at bounding box center [291, 217] width 583 height 348
click at [331, 216] on div at bounding box center [291, 217] width 583 height 348
drag, startPoint x: 332, startPoint y: 207, endPoint x: 337, endPoint y: 224, distance: 16.9
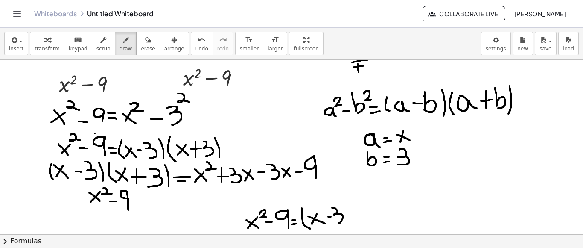
click at [337, 224] on div at bounding box center [291, 217] width 583 height 348
drag, startPoint x: 345, startPoint y: 202, endPoint x: 347, endPoint y: 224, distance: 21.9
click at [347, 224] on div at bounding box center [291, 217] width 583 height 348
drag, startPoint x: 356, startPoint y: 203, endPoint x: 364, endPoint y: 223, distance: 22.0
click at [364, 223] on div at bounding box center [291, 217] width 583 height 348
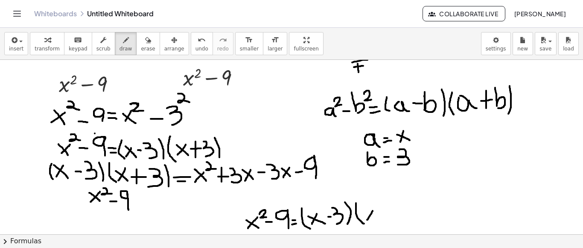
drag, startPoint x: 373, startPoint y: 210, endPoint x: 366, endPoint y: 222, distance: 12.8
click at [366, 222] on div at bounding box center [291, 217] width 583 height 348
drag, startPoint x: 365, startPoint y: 211, endPoint x: 376, endPoint y: 219, distance: 13.7
click at [376, 219] on div at bounding box center [291, 217] width 583 height 348
drag, startPoint x: 381, startPoint y: 212, endPoint x: 391, endPoint y: 211, distance: 10.3
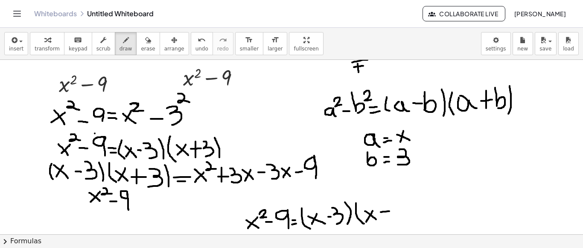
click at [391, 211] on div at bounding box center [291, 217] width 583 height 348
drag, startPoint x: 384, startPoint y: 203, endPoint x: 386, endPoint y: 216, distance: 13.4
click at [386, 216] on div at bounding box center [291, 217] width 583 height 348
drag, startPoint x: 395, startPoint y: 199, endPoint x: 398, endPoint y: 223, distance: 24.1
click at [398, 223] on div at bounding box center [291, 217] width 583 height 348
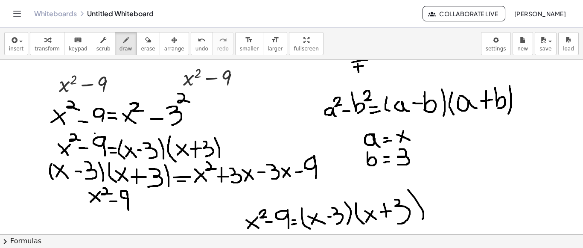
drag, startPoint x: 408, startPoint y: 190, endPoint x: 420, endPoint y: 221, distance: 33.4
click at [420, 221] on div at bounding box center [291, 217] width 583 height 348
drag, startPoint x: 280, startPoint y: 189, endPoint x: 276, endPoint y: 198, distance: 9.9
click at [276, 198] on div at bounding box center [291, 217] width 583 height 348
drag, startPoint x: 281, startPoint y: 191, endPoint x: 274, endPoint y: 190, distance: 7.7
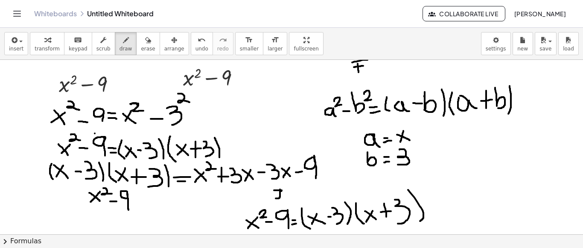
click at [274, 190] on div at bounding box center [291, 217] width 583 height 348
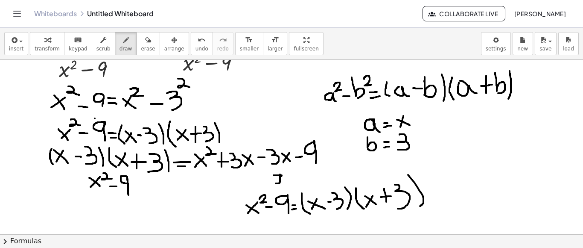
scroll to position [33, 0]
